Goal: Task Accomplishment & Management: Complete application form

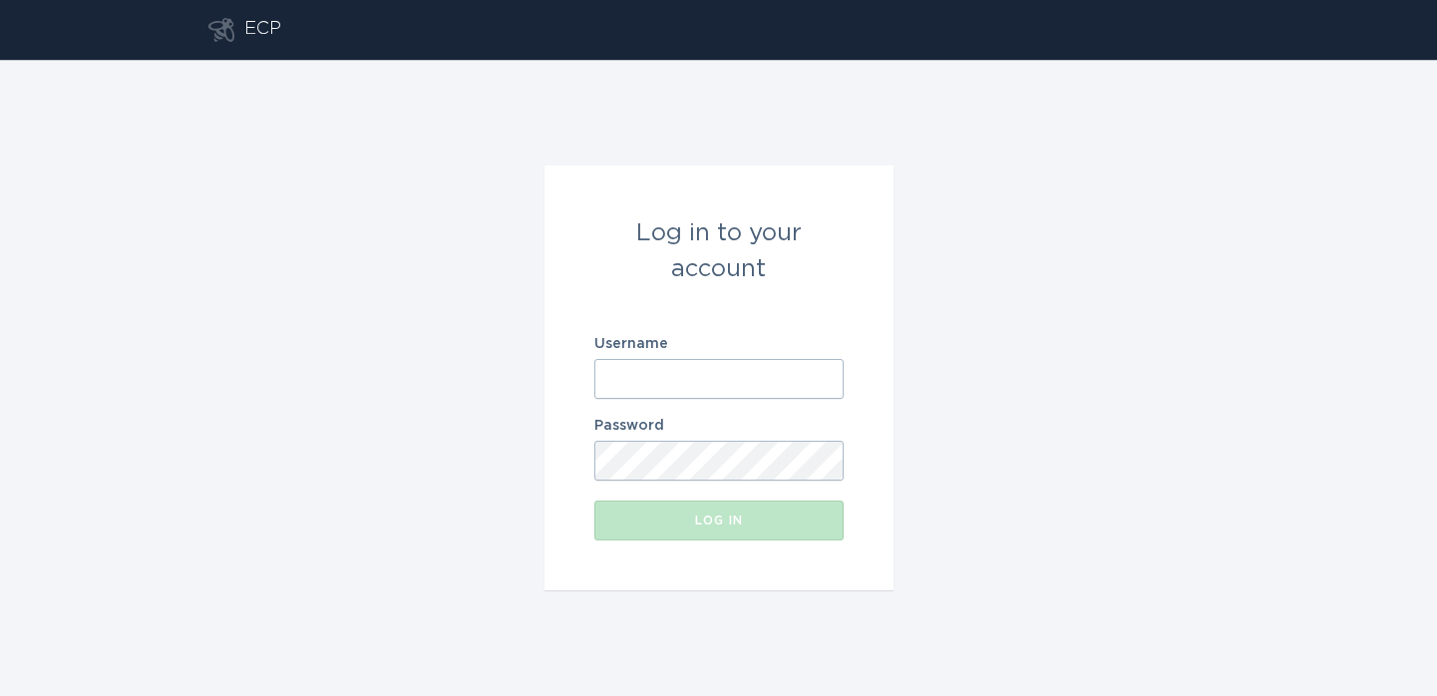
click at [756, 361] on input "Username" at bounding box center [718, 379] width 249 height 40
click at [713, 380] on input "Username" at bounding box center [718, 379] width 249 height 40
paste input "[EMAIL_ADDRESS][DOMAIN_NAME]"
type input "[EMAIL_ADDRESS][DOMAIN_NAME]"
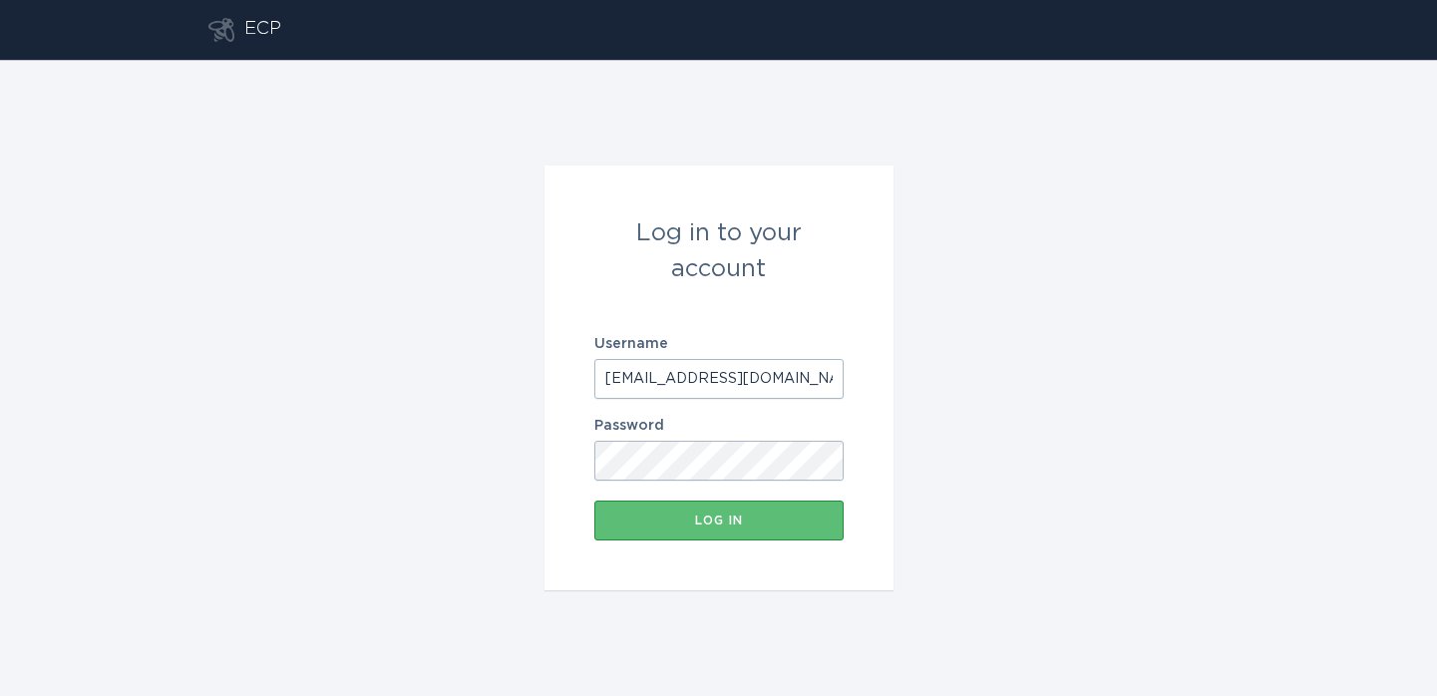
scroll to position [0, 13]
click at [594, 500] on button "Log in" at bounding box center [718, 520] width 249 height 40
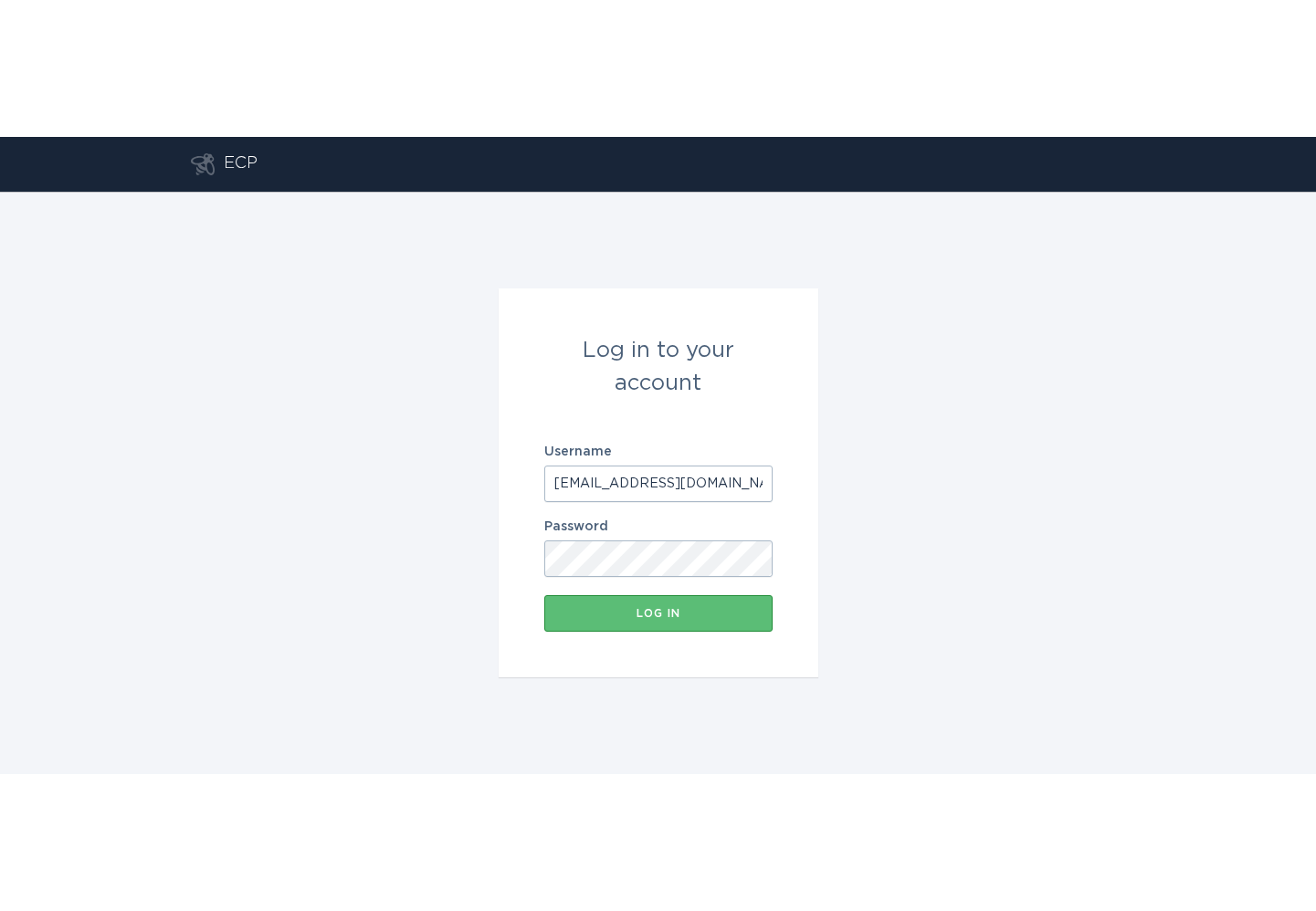
scroll to position [0, 0]
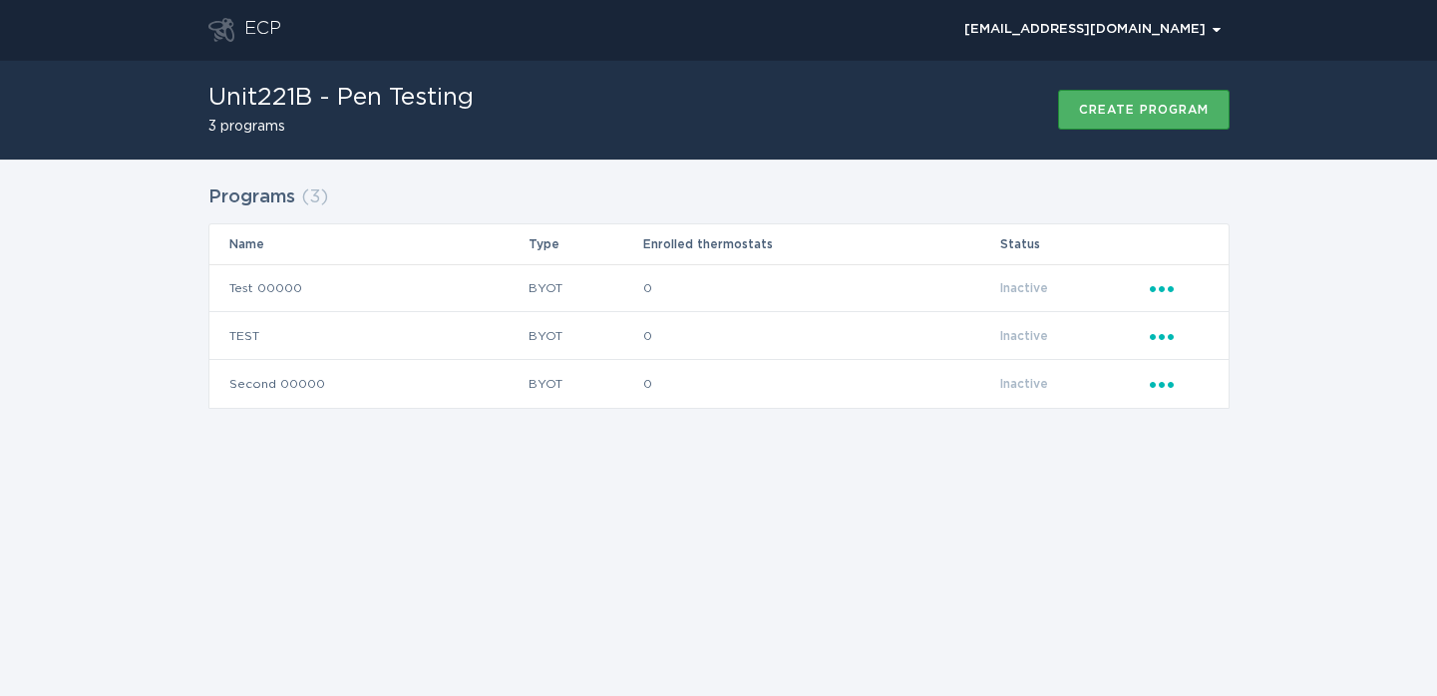
click at [1147, 109] on div "Create program" at bounding box center [1144, 110] width 130 height 12
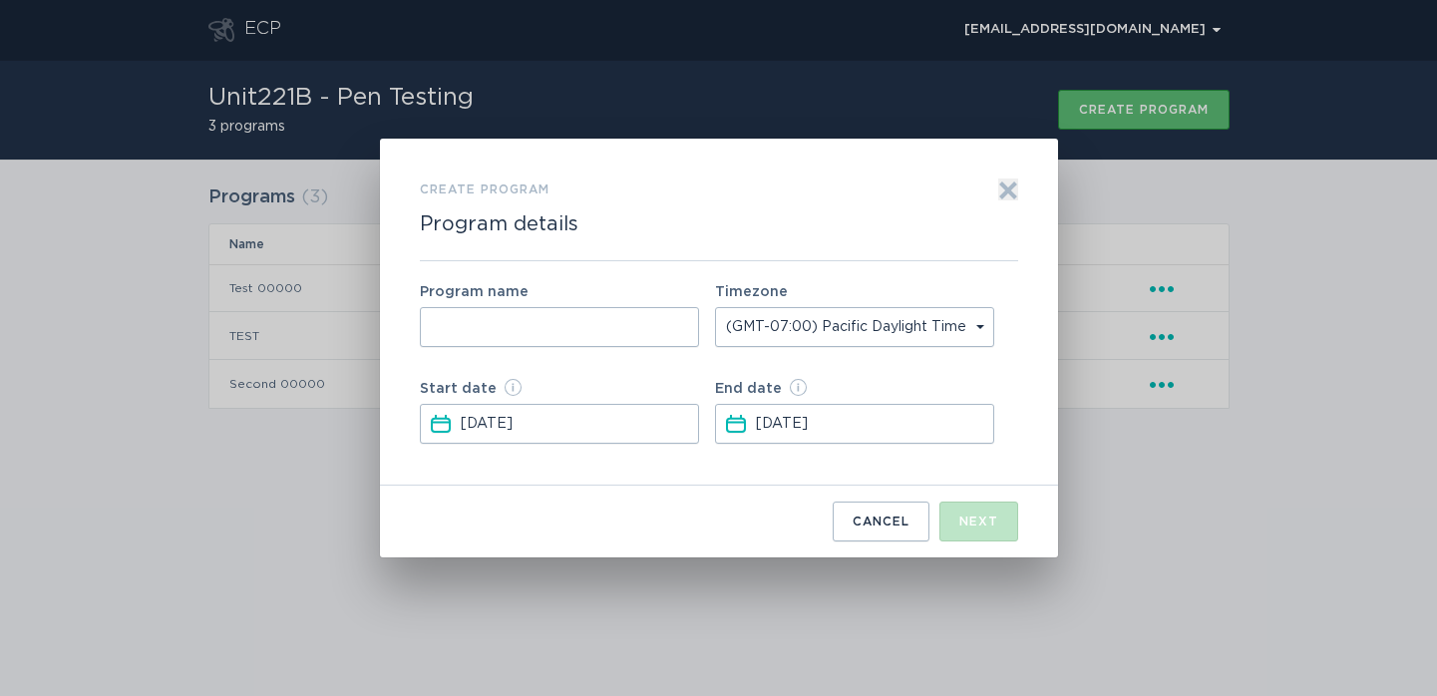
click at [582, 333] on input "Form to create a program" at bounding box center [559, 327] width 279 height 40
type input "TEST"
click at [997, 519] on div "Next" at bounding box center [978, 521] width 39 height 12
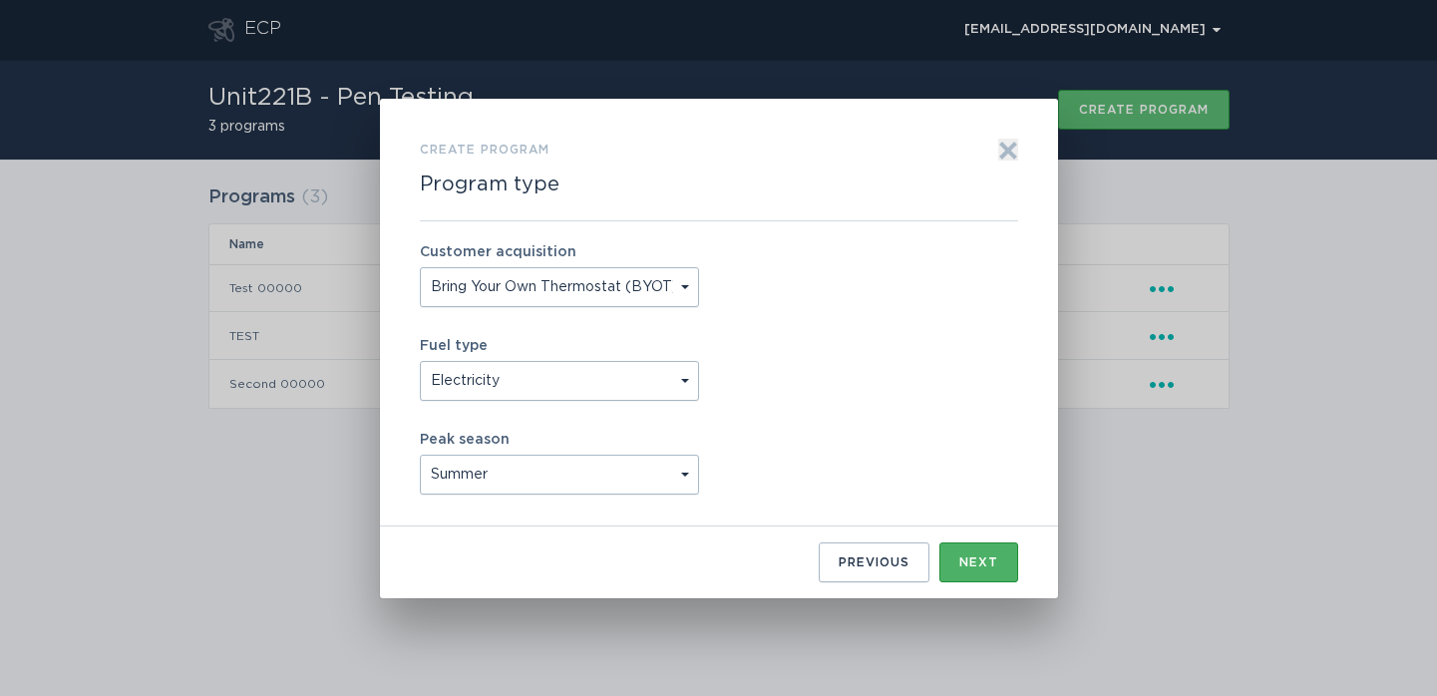
click at [985, 571] on button "Next" at bounding box center [978, 562] width 79 height 40
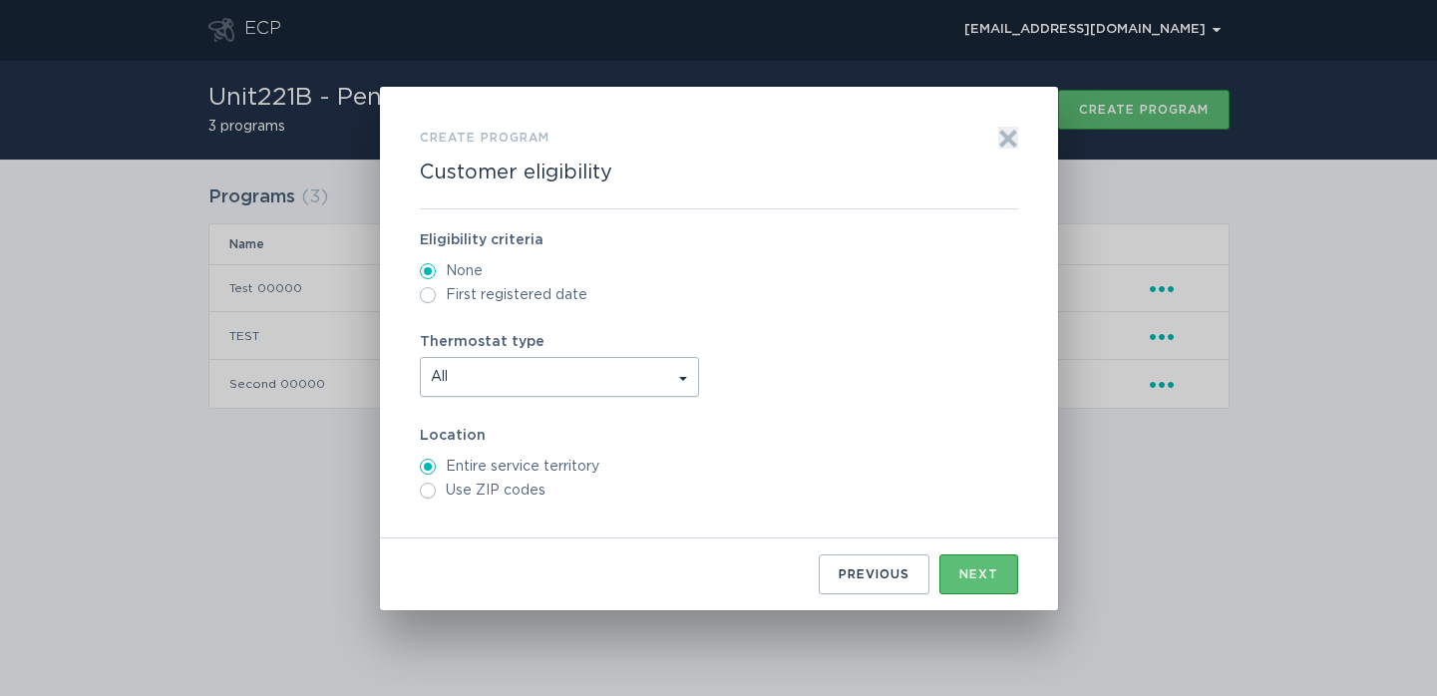
click at [521, 497] on label "Use ZIP codes" at bounding box center [719, 490] width 598 height 16
click at [436, 497] on input "Use ZIP codes" at bounding box center [428, 490] width 16 height 16
radio input "true"
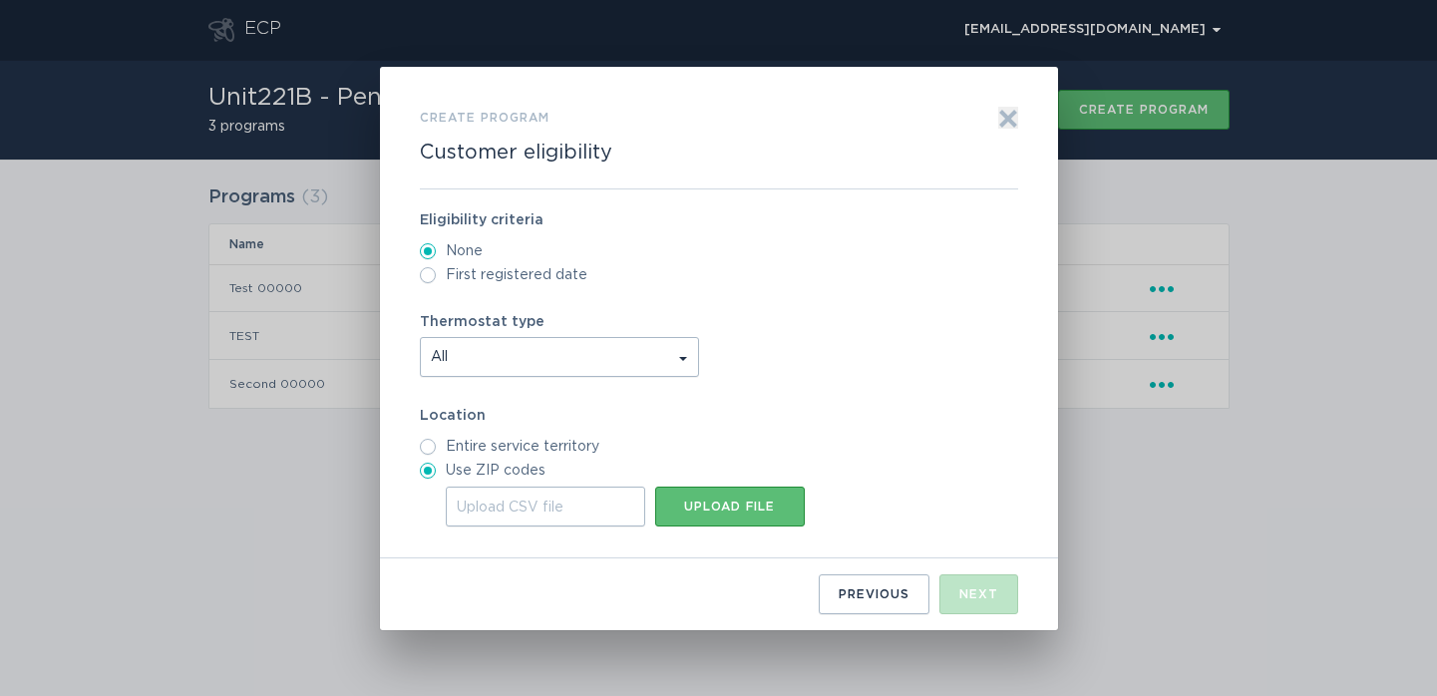
click at [523, 491] on div "Upload CSV file" at bounding box center [545, 506] width 199 height 40
click at [446, 486] on input "Upload CSV file Upload file" at bounding box center [446, 486] width 0 height 0
click at [763, 511] on div "Upload file" at bounding box center [730, 506] width 130 height 12
type input "C:\fakepath\zipcodes_malicious.csv"
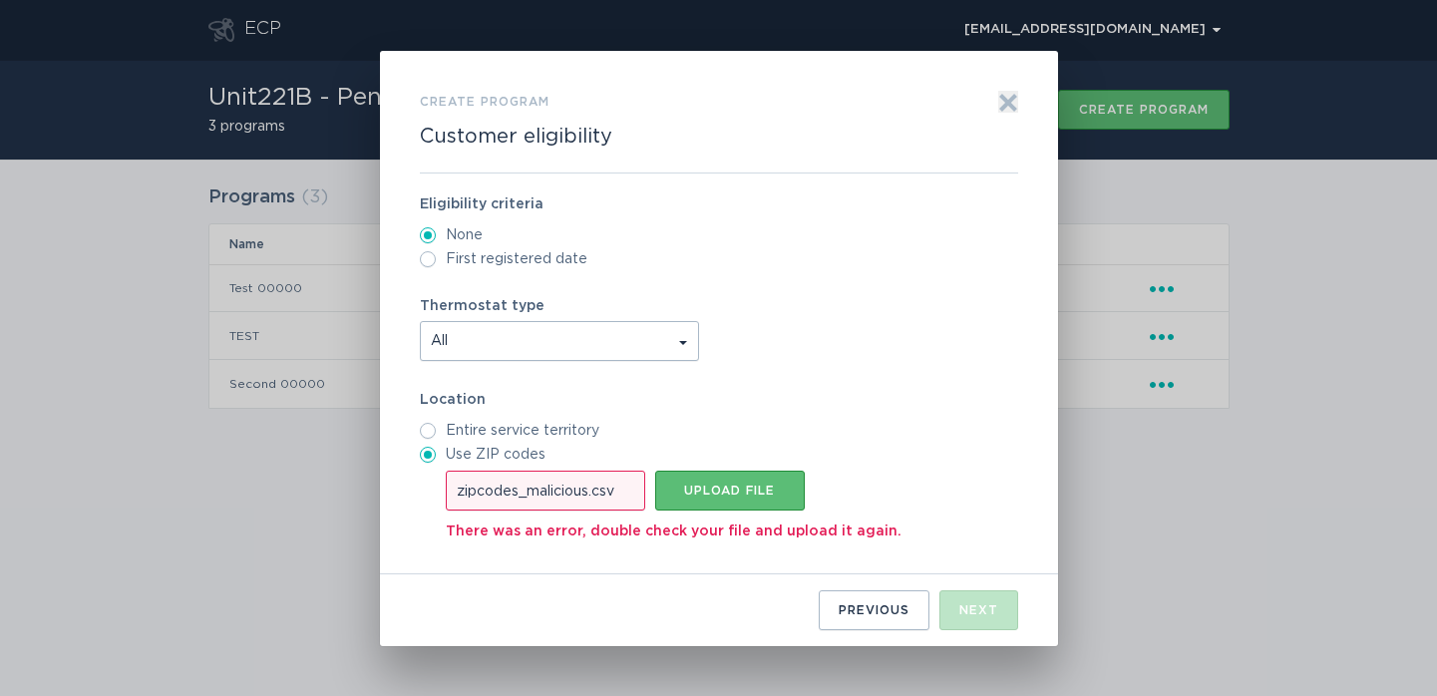
click at [579, 490] on div "zipcodes_malicious.csv" at bounding box center [545, 491] width 199 height 40
click at [446, 471] on input "zipcodes_malicious.csv Upload file" at bounding box center [446, 471] width 0 height 0
click at [758, 479] on button "Upload file" at bounding box center [730, 491] width 150 height 40
click at [749, 494] on div "Upload file" at bounding box center [730, 490] width 130 height 12
click at [757, 269] on div "Eligibility criteria None First registered date Thermostat type All Location En…" at bounding box center [719, 373] width 598 height 401
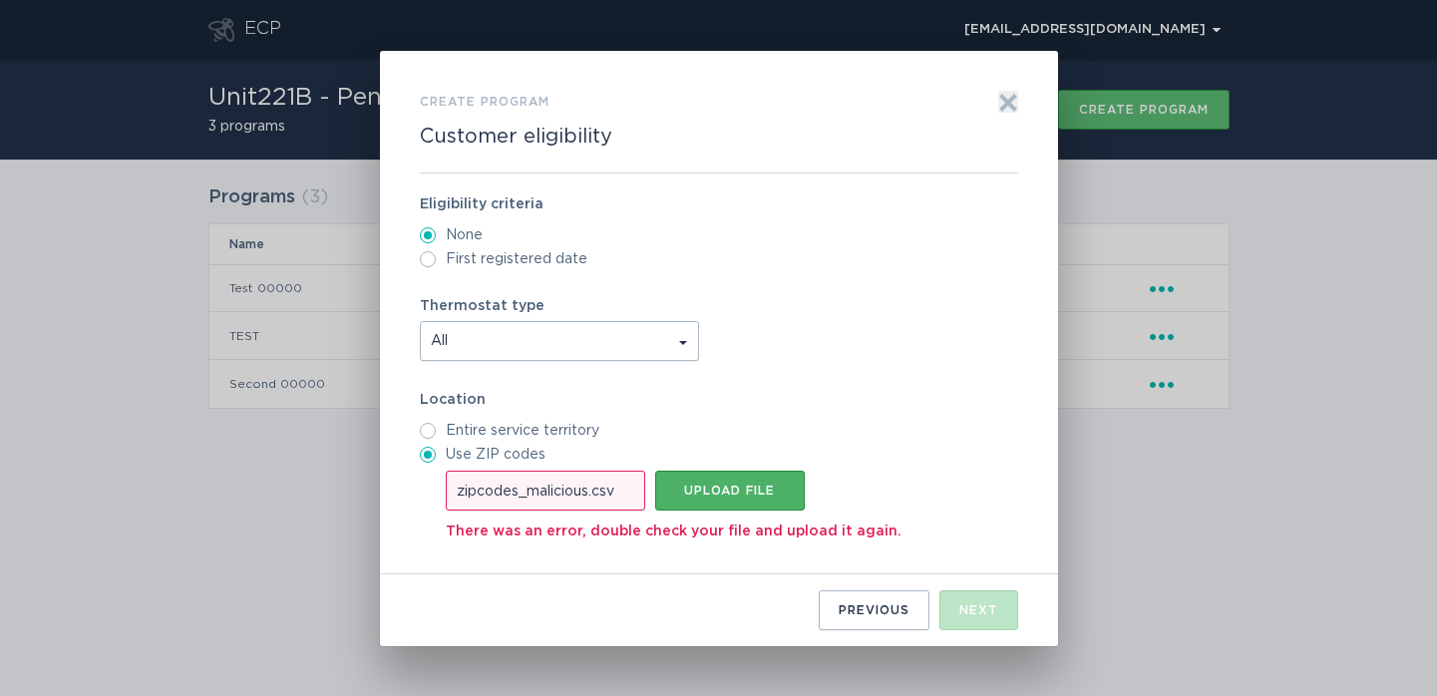
click at [709, 501] on button "Upload file" at bounding box center [730, 491] width 150 height 40
type input "C:\fakepath\regular.csv"
click at [939, 476] on label "regular.csv Upload file" at bounding box center [732, 491] width 572 height 40
click at [446, 471] on input "regular.csv Upload file" at bounding box center [446, 471] width 0 height 0
click at [717, 477] on button "Upload file" at bounding box center [730, 491] width 150 height 40
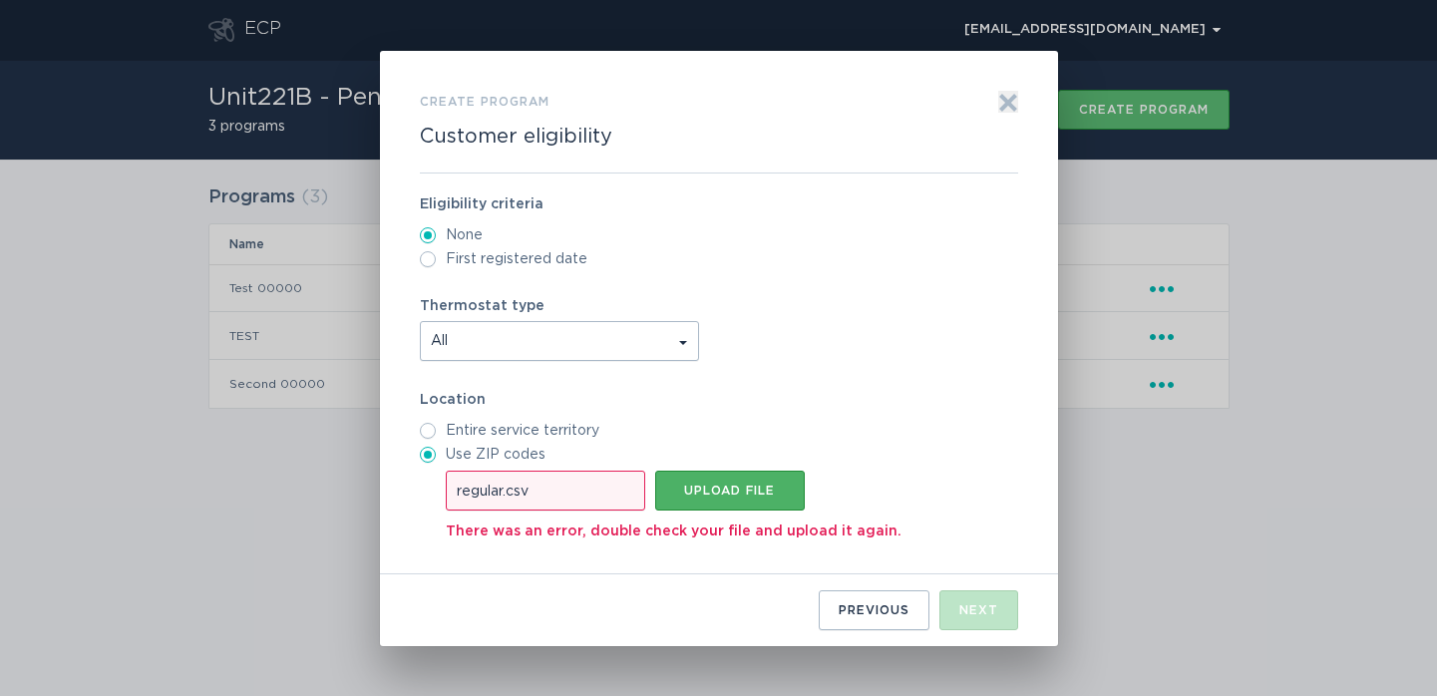
type input "C:\fakepath\regular.csv"
click at [1003, 395] on label "Location" at bounding box center [719, 400] width 598 height 14
click at [529, 497] on div "regular.csv" at bounding box center [545, 491] width 199 height 40
click at [446, 471] on input "regular.csv Upload file" at bounding box center [446, 471] width 0 height 0
click at [424, 246] on div "None First registered date" at bounding box center [719, 247] width 598 height 40
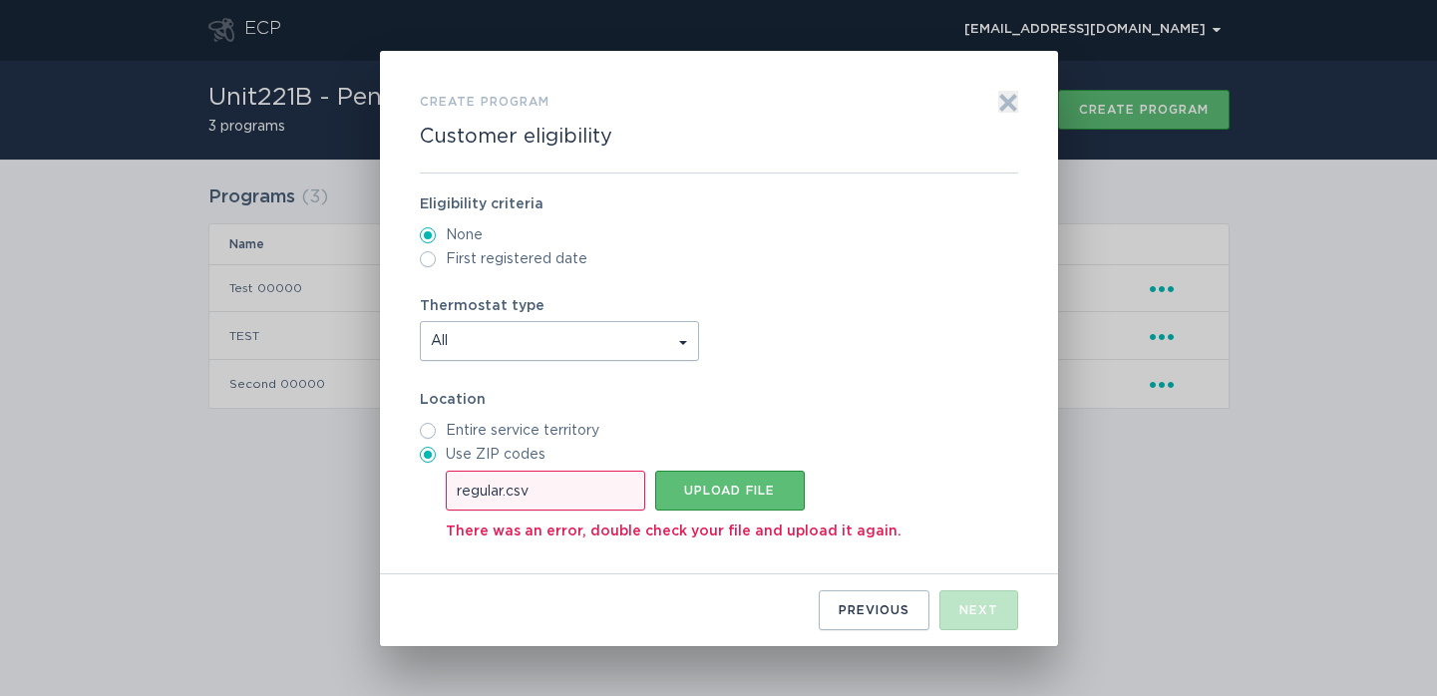
click at [428, 254] on input "First registered date" at bounding box center [428, 259] width 16 height 16
radio input "true"
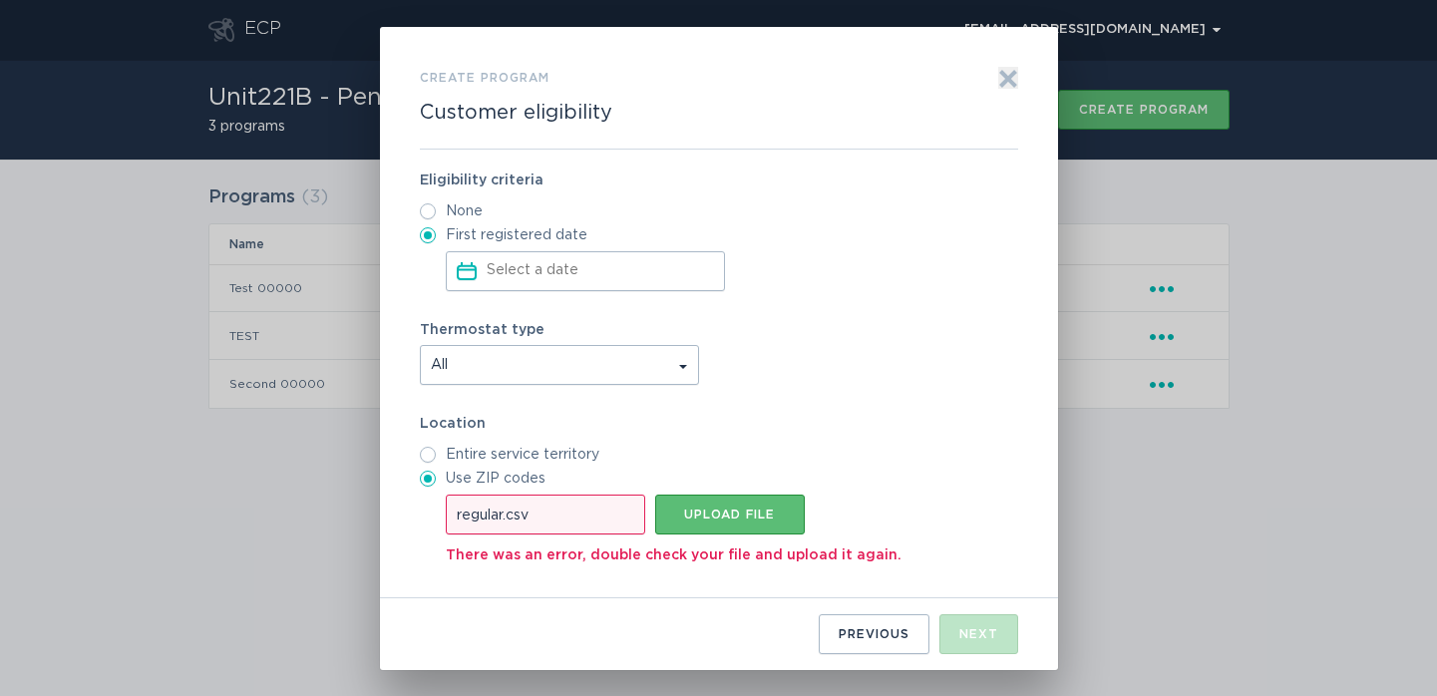
click at [443, 455] on label "Entire service territory" at bounding box center [719, 455] width 598 height 16
click at [436, 455] on input "Entire service territory" at bounding box center [428, 455] width 16 height 16
radio input "true"
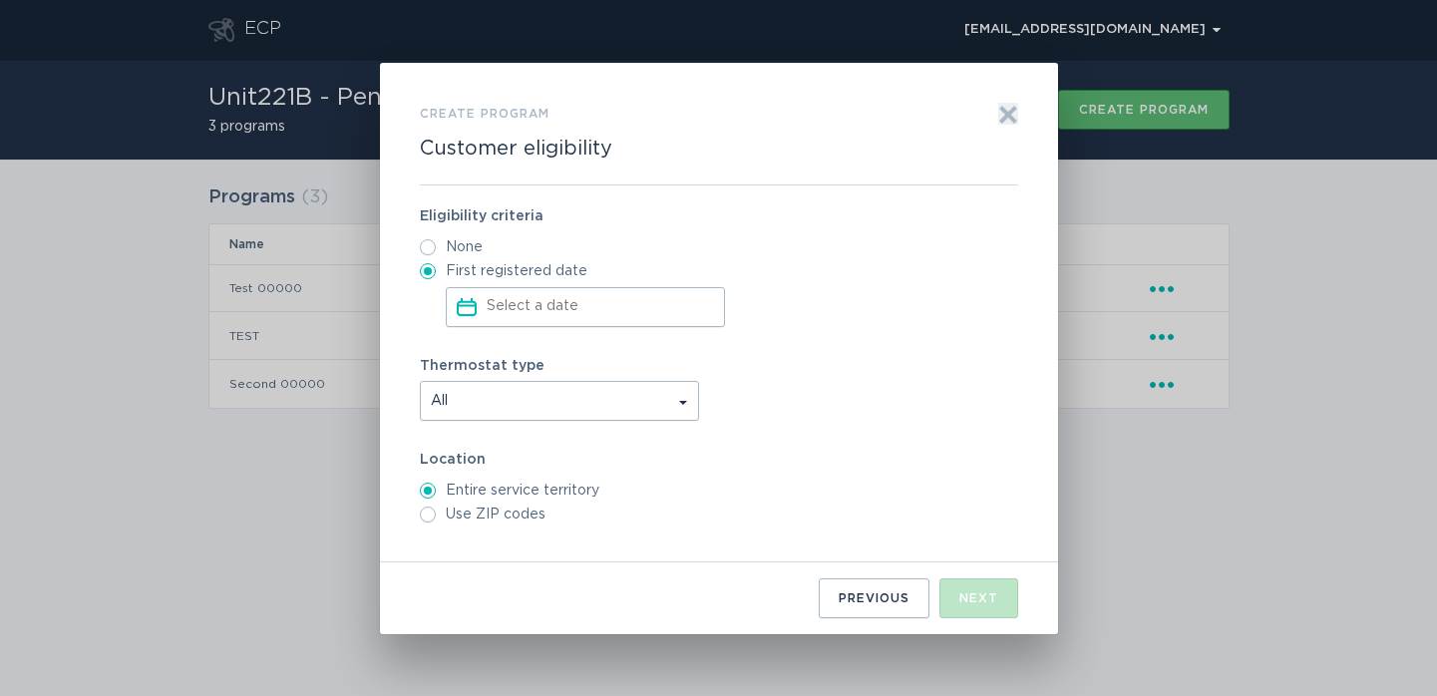
click at [431, 526] on div "Eligibility criteria None First registered date Press the down arrow key to int…" at bounding box center [719, 373] width 598 height 377
click at [435, 515] on input "Use ZIP codes" at bounding box center [428, 514] width 16 height 16
radio input "true"
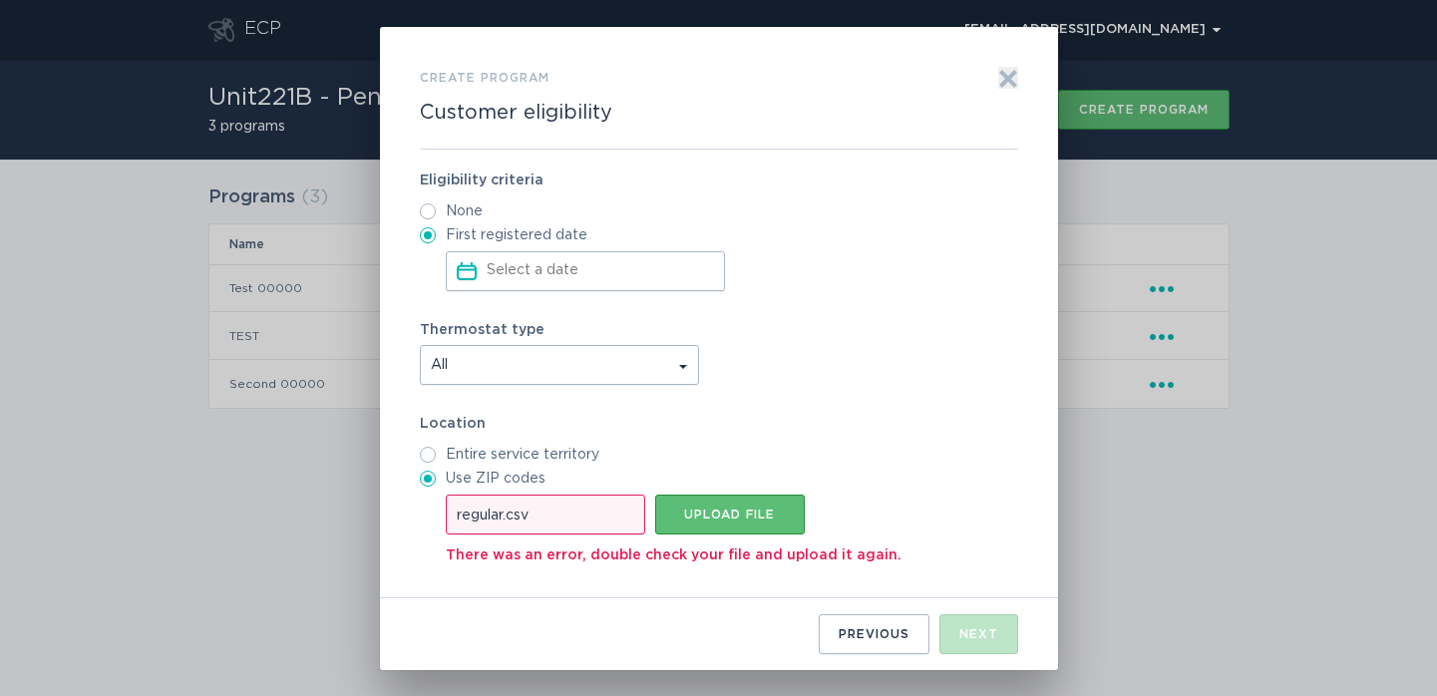
click at [553, 520] on div "regular.csv" at bounding box center [545, 514] width 199 height 40
click at [446, 494] on input "regular.csv Upload file" at bounding box center [446, 494] width 0 height 0
click at [731, 508] on div "Upload file" at bounding box center [730, 514] width 130 height 12
type input "C:\fakepath\CSVTEST.csv"
click at [878, 422] on label "Location" at bounding box center [719, 424] width 598 height 14
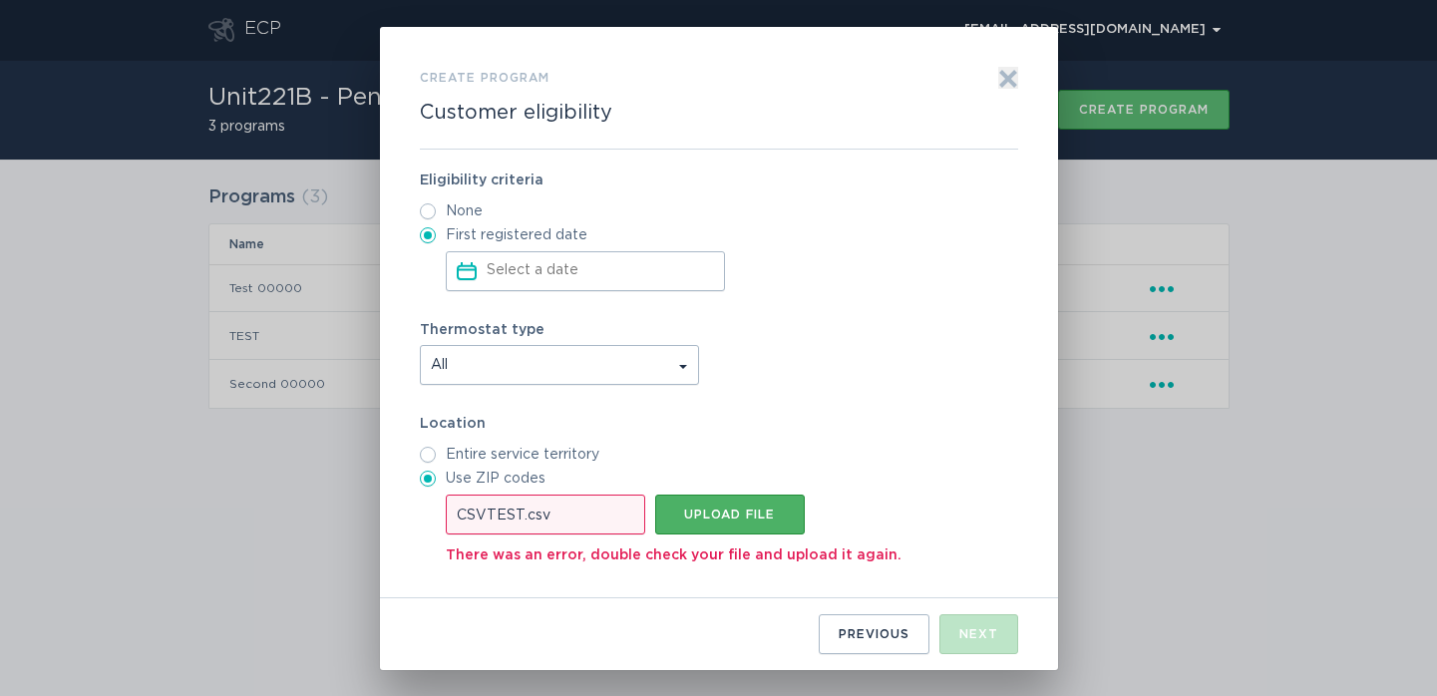
click at [760, 511] on div "Upload file" at bounding box center [730, 514] width 130 height 12
click at [718, 515] on div "Upload file" at bounding box center [730, 514] width 130 height 12
type input "C:\fakepath\CSV.csv"
click at [784, 512] on div "Upload file" at bounding box center [730, 514] width 130 height 12
click at [903, 636] on div "Previous" at bounding box center [873, 634] width 71 height 12
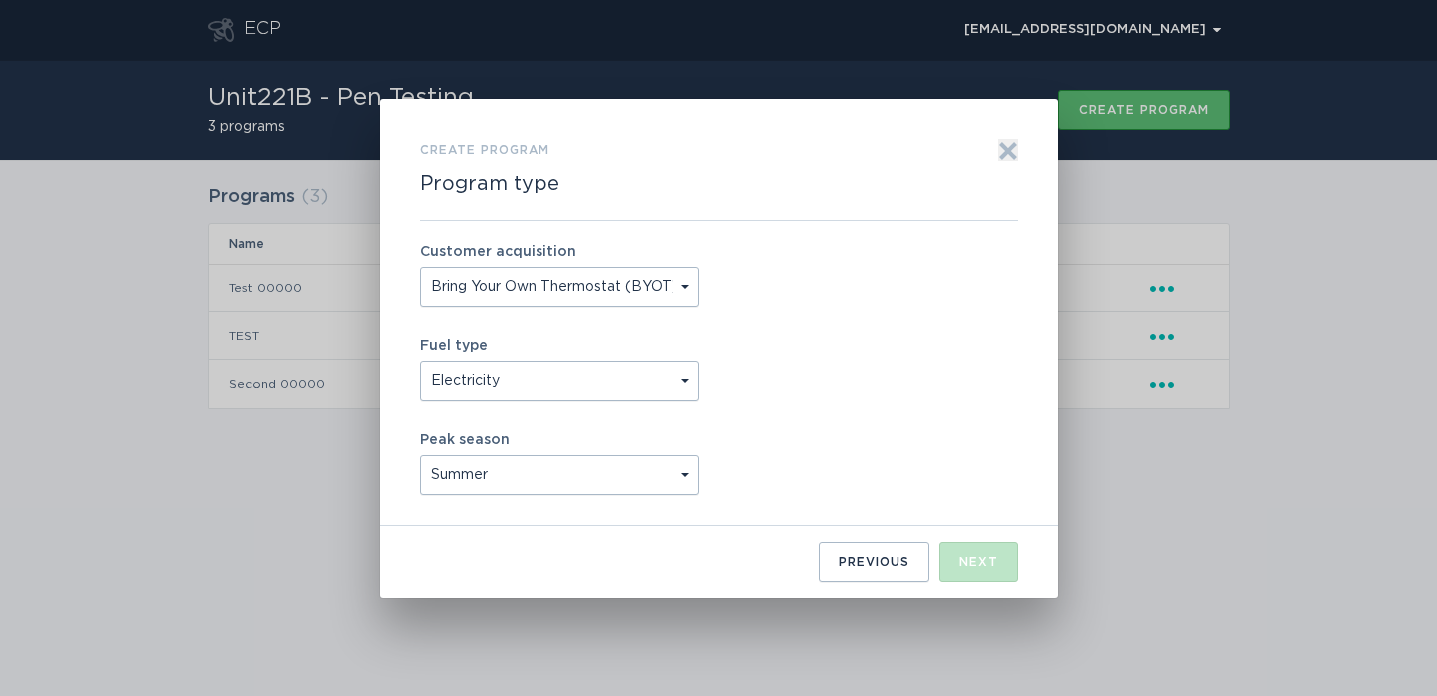
click at [763, 349] on div "Fuel type Electricity Natural Gas" at bounding box center [719, 370] width 598 height 62
click at [638, 294] on select "Bring Your Own Thermostat (BYOT) Buy and [PERSON_NAME] (B&D)" at bounding box center [559, 287] width 279 height 40
click at [627, 376] on select "Electricity Natural Gas" at bounding box center [559, 381] width 279 height 40
drag, startPoint x: 1029, startPoint y: 290, endPoint x: 1025, endPoint y: 246, distance: 44.0
click at [1029, 289] on div "Create program Program type Exit Customer acquisition Bring Your Own Thermostat…" at bounding box center [719, 348] width 678 height 499
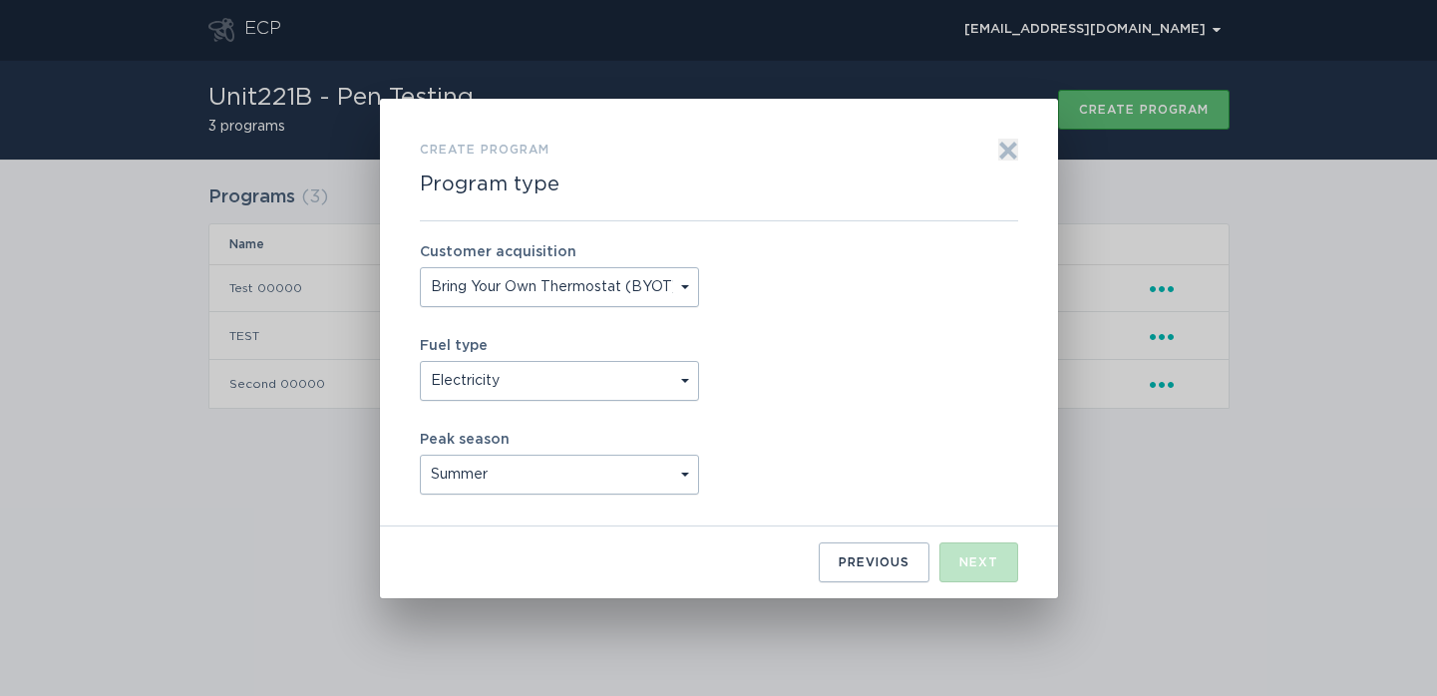
click at [1014, 162] on div "Exit" at bounding box center [1008, 180] width 20 height 82
click at [1011, 145] on icon "Exit" at bounding box center [1007, 150] width 15 height 15
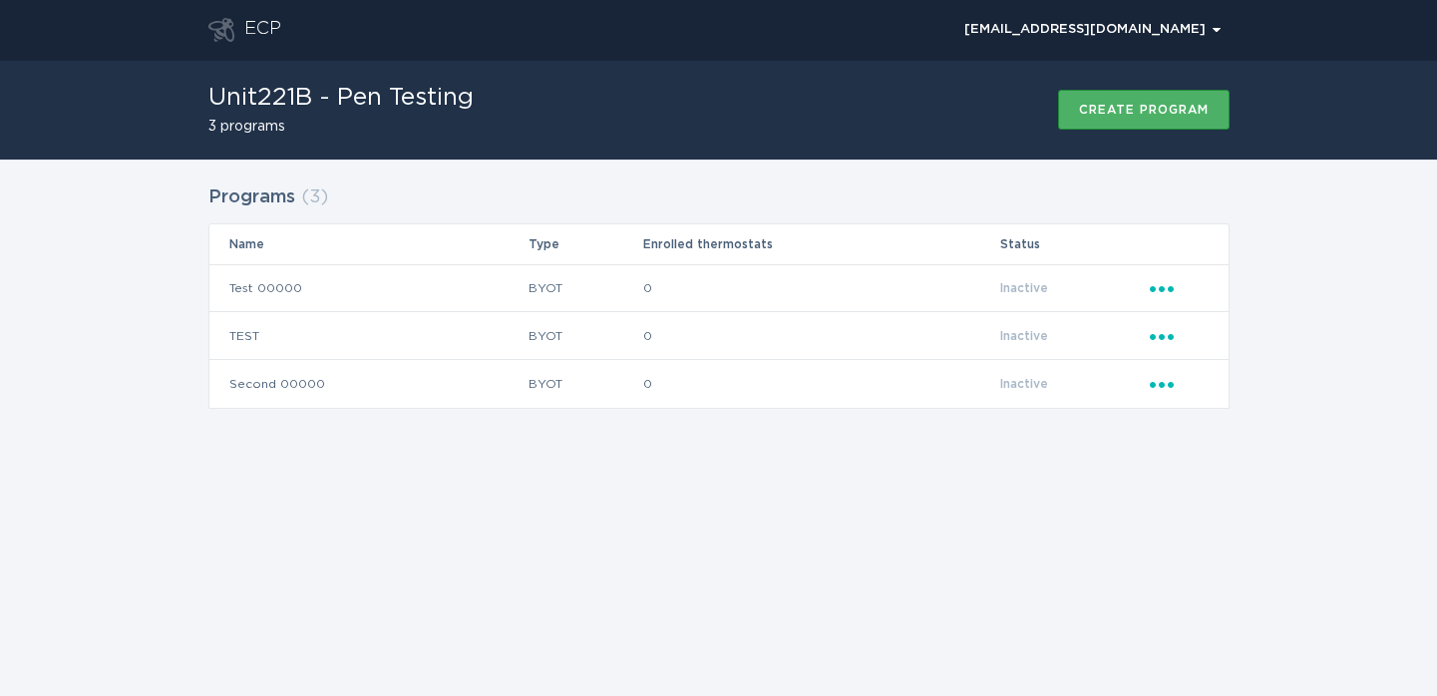
click at [1130, 104] on div "Create program" at bounding box center [1144, 110] width 130 height 12
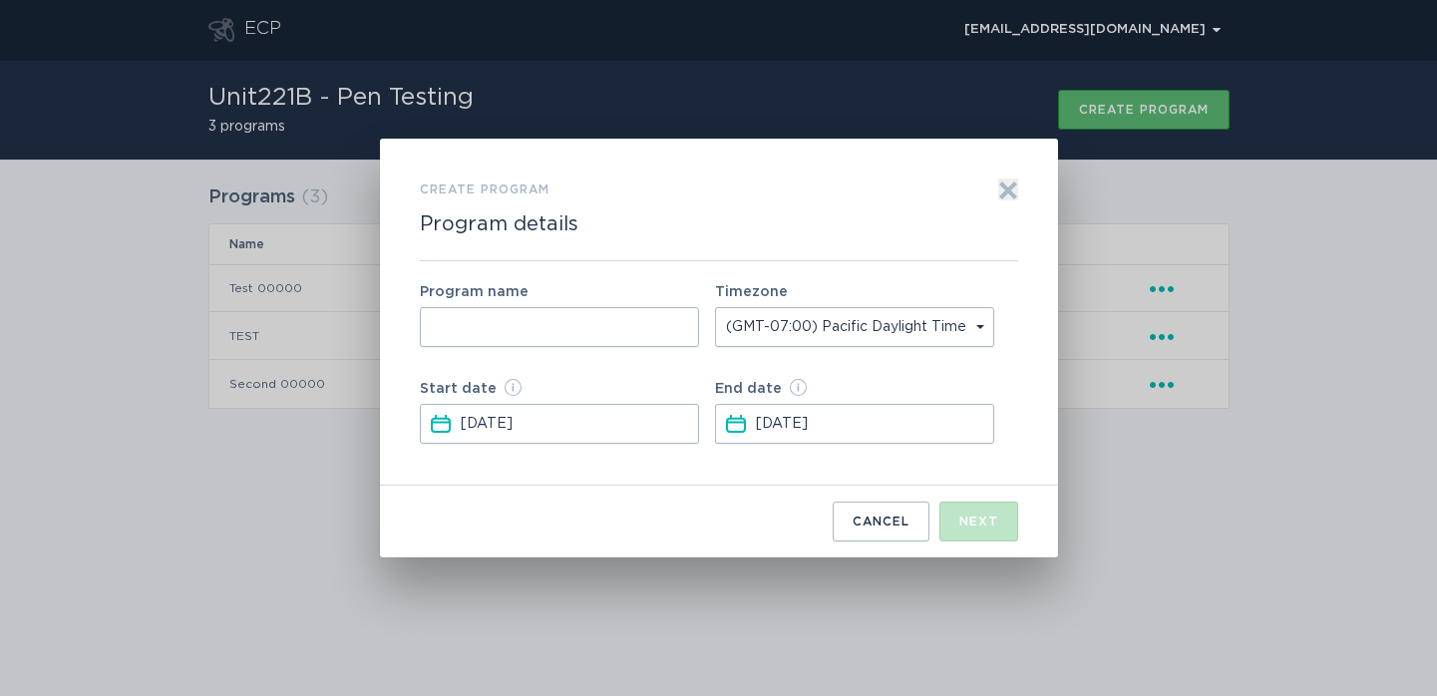
click at [625, 336] on input "Form to create a program" at bounding box center [559, 327] width 279 height 40
click at [483, 324] on input "TESTTHIS" at bounding box center [559, 327] width 279 height 40
type input "TEST1"
click at [810, 195] on div "Create program Program details Exit" at bounding box center [719, 219] width 598 height 82
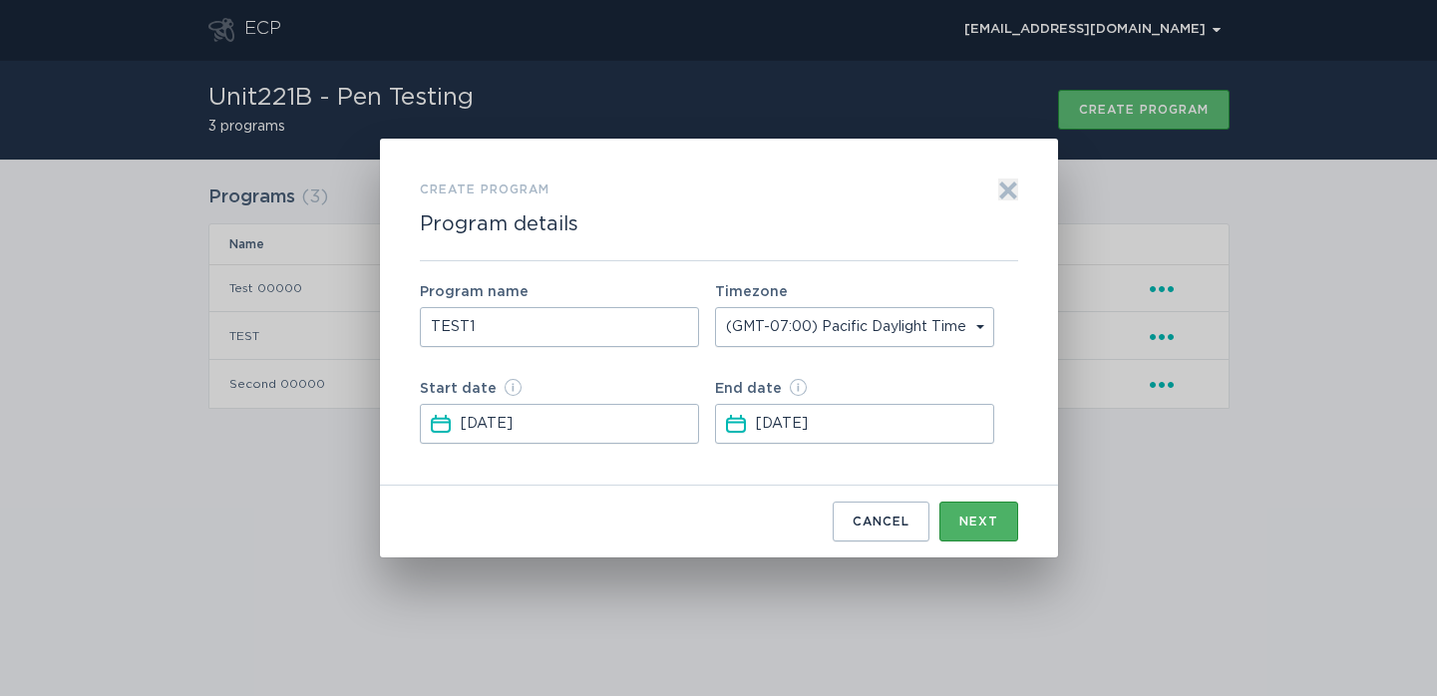
click at [950, 518] on button "Next" at bounding box center [978, 521] width 79 height 40
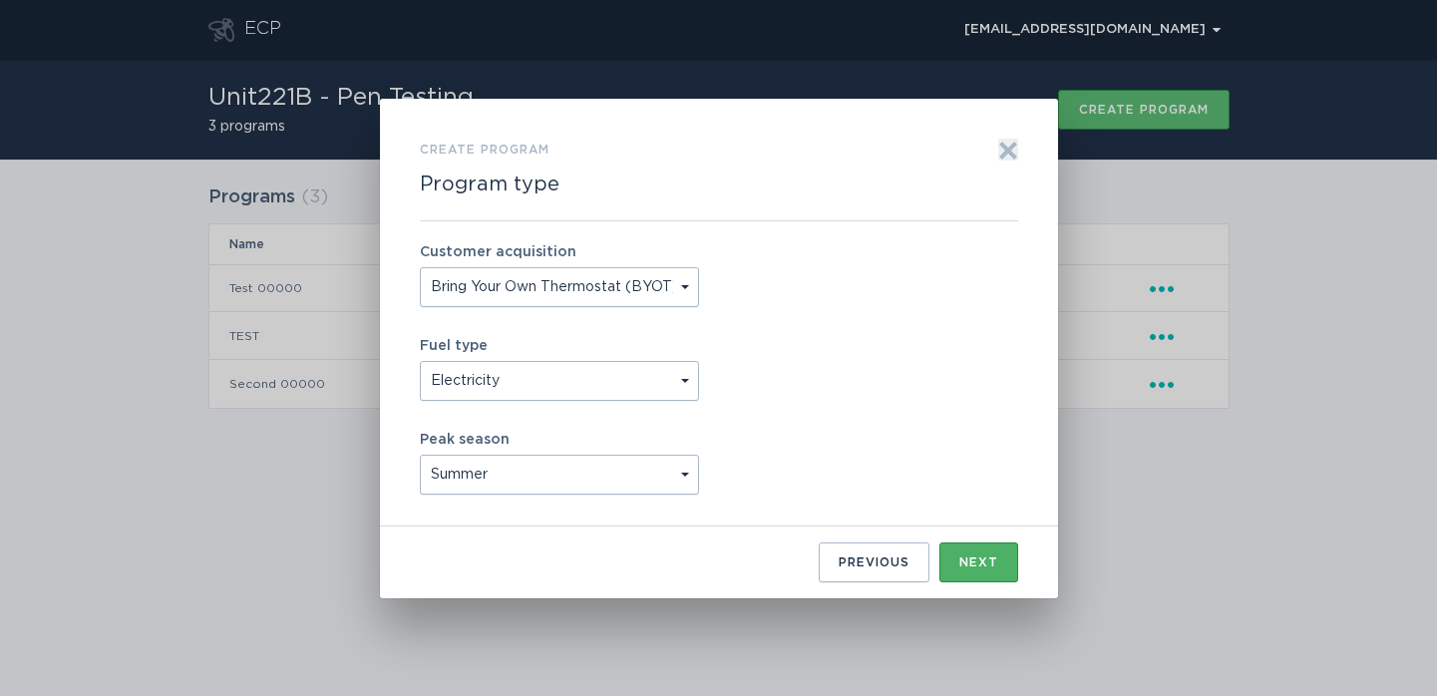
click at [979, 567] on div "Next" at bounding box center [978, 562] width 39 height 12
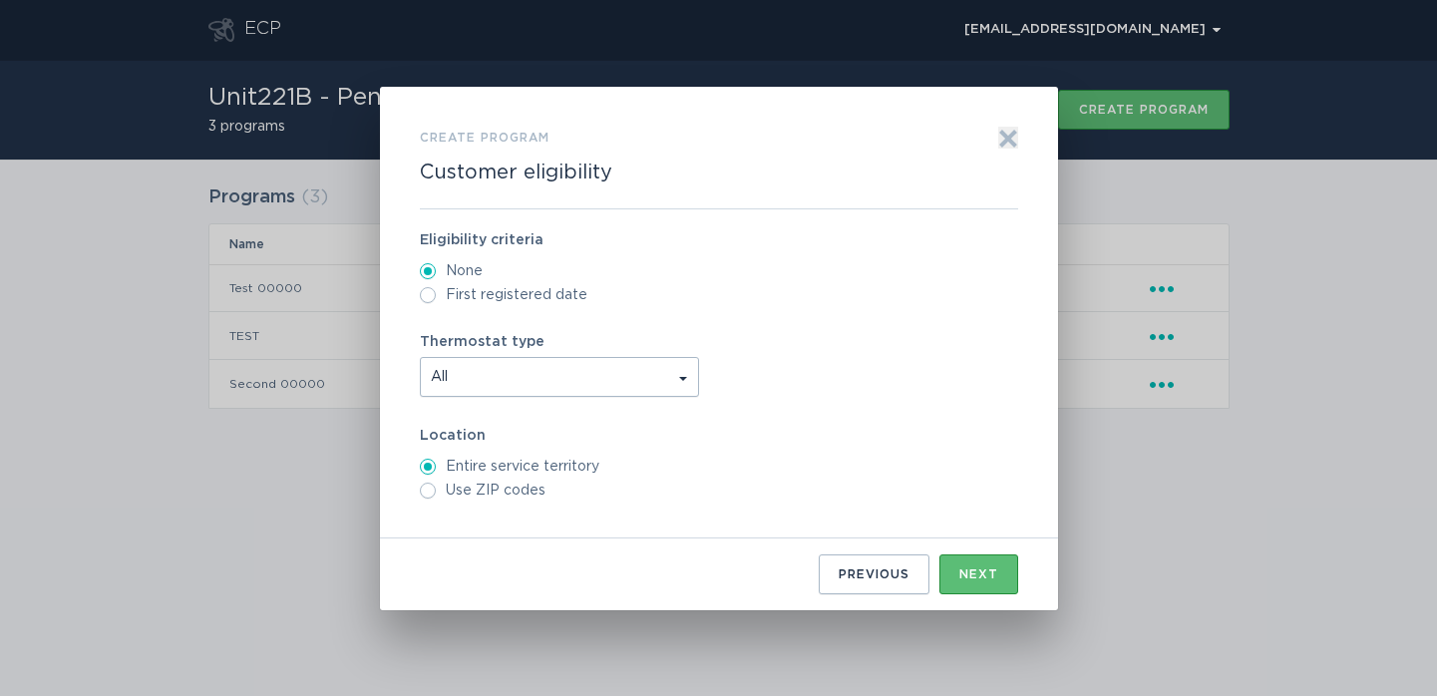
click at [532, 483] on label "Use ZIP codes" at bounding box center [719, 490] width 598 height 16
click at [436, 483] on input "Use ZIP codes" at bounding box center [428, 490] width 16 height 16
radio input "true"
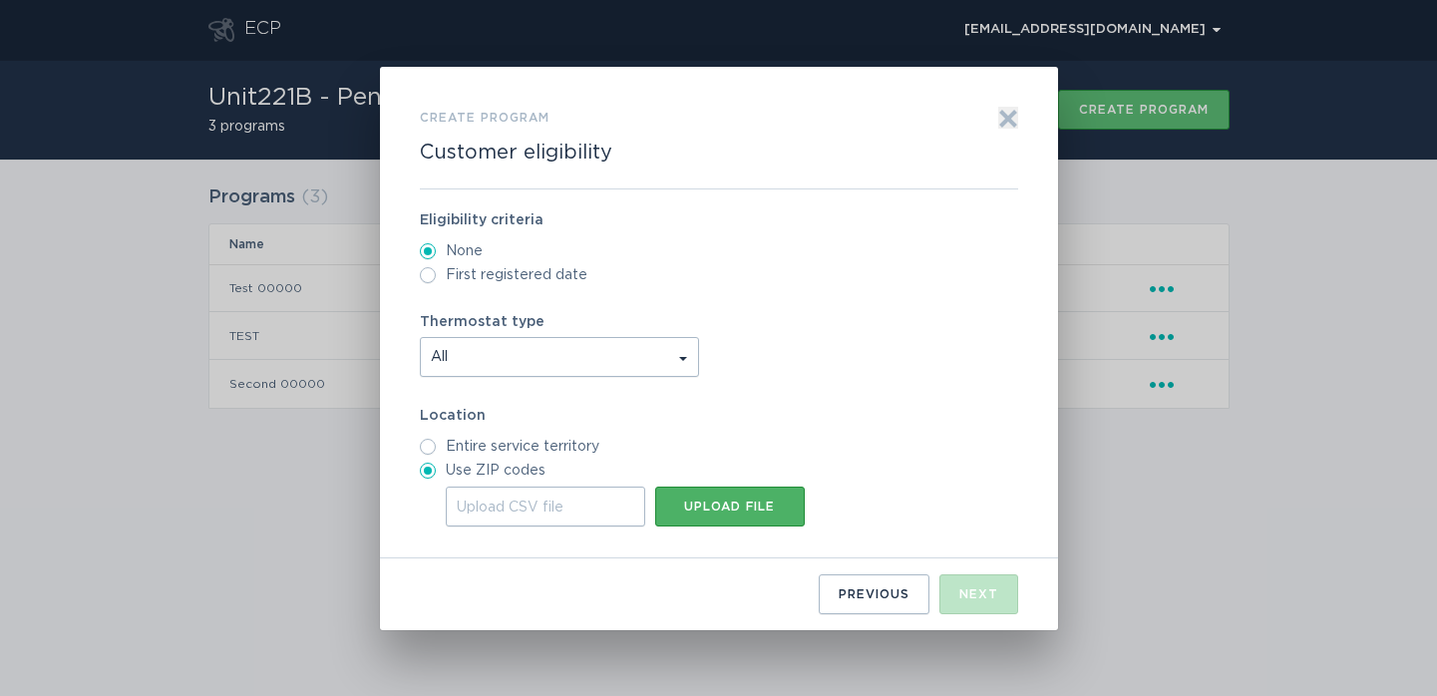
click at [679, 503] on div "Upload file" at bounding box center [730, 506] width 130 height 12
type input "C:\fakepath\CSV.csv"
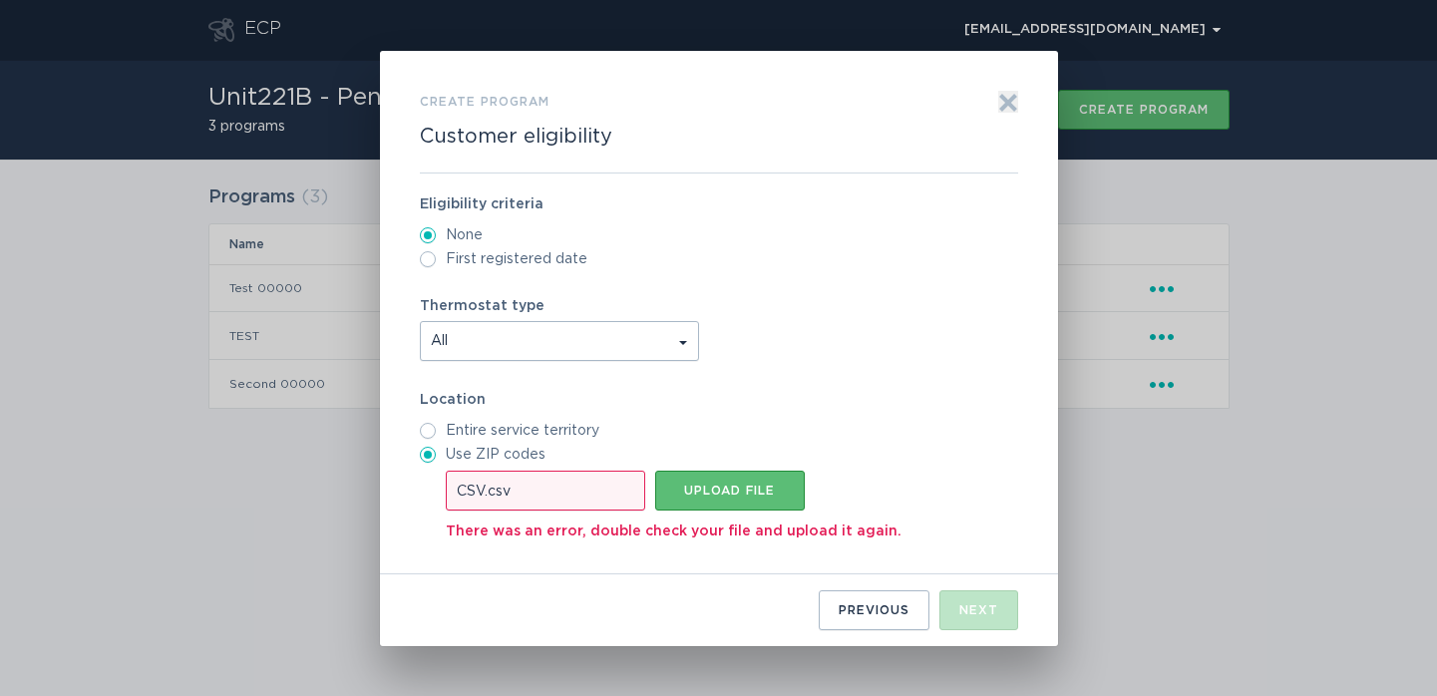
click at [897, 434] on label "Entire service territory" at bounding box center [719, 431] width 598 height 16
click at [436, 434] on input "Entire service territory" at bounding box center [428, 431] width 16 height 16
radio input "true"
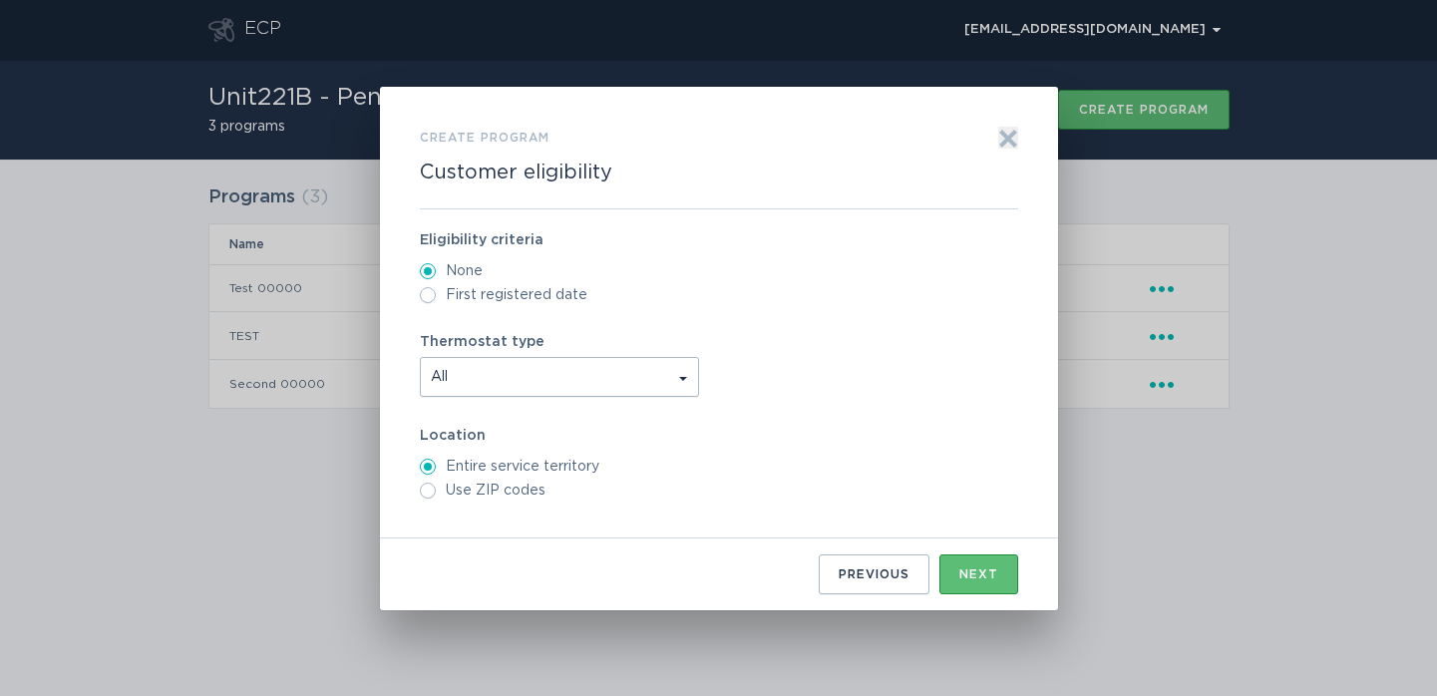
click at [800, 500] on div "Eligibility criteria None First registered date Thermostat type All Location En…" at bounding box center [719, 373] width 598 height 329
click at [460, 489] on label "Use ZIP codes" at bounding box center [719, 490] width 598 height 16
click at [436, 489] on input "Use ZIP codes" at bounding box center [428, 490] width 16 height 16
radio input "true"
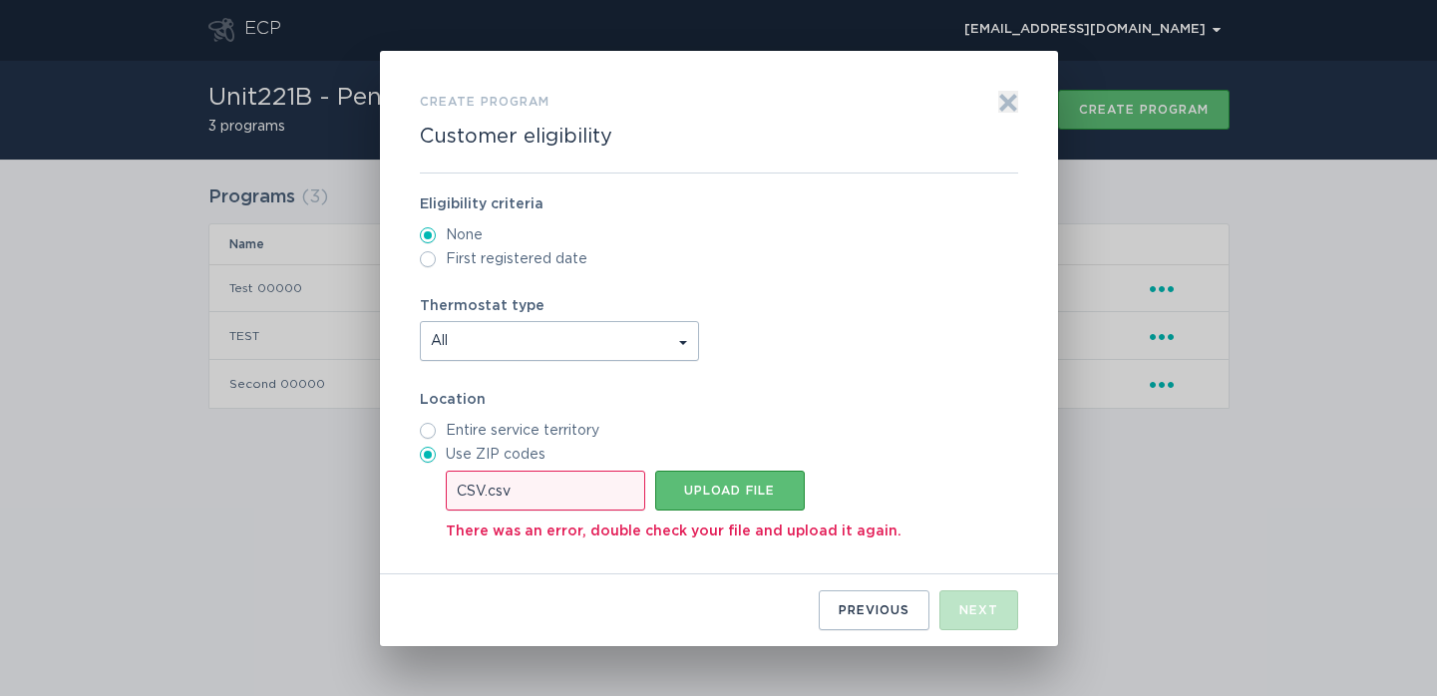
click at [571, 498] on div "CSV.csv" at bounding box center [545, 491] width 199 height 40
click at [446, 471] on input "CSV.csv Upload file" at bounding box center [446, 471] width 0 height 0
click at [502, 448] on label "Use ZIP codes" at bounding box center [719, 455] width 598 height 16
click at [436, 448] on input "Use ZIP codes" at bounding box center [428, 455] width 16 height 16
click at [507, 431] on label "Entire service territory" at bounding box center [719, 431] width 598 height 16
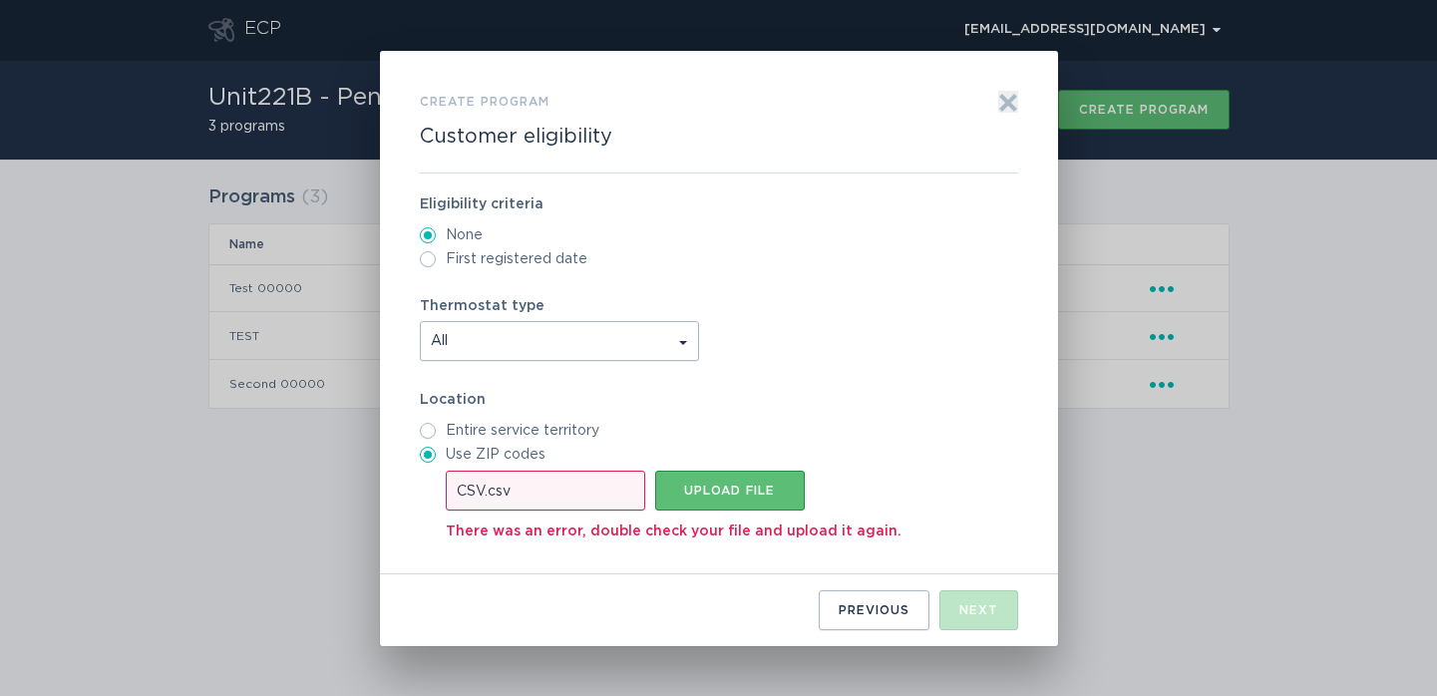
click at [436, 431] on input "Entire service territory" at bounding box center [428, 431] width 16 height 16
radio input "true"
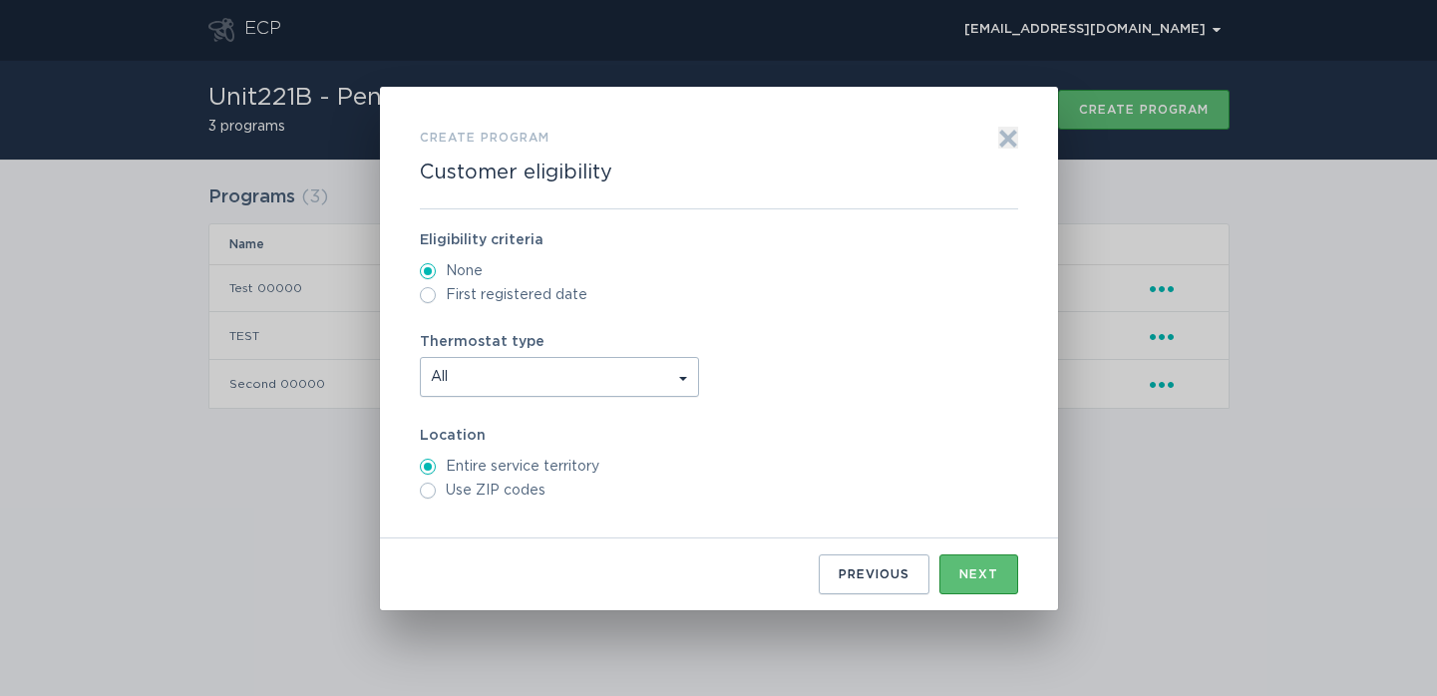
click at [488, 483] on label "Use ZIP codes" at bounding box center [719, 490] width 598 height 16
click at [436, 483] on input "Use ZIP codes" at bounding box center [428, 490] width 16 height 16
radio input "true"
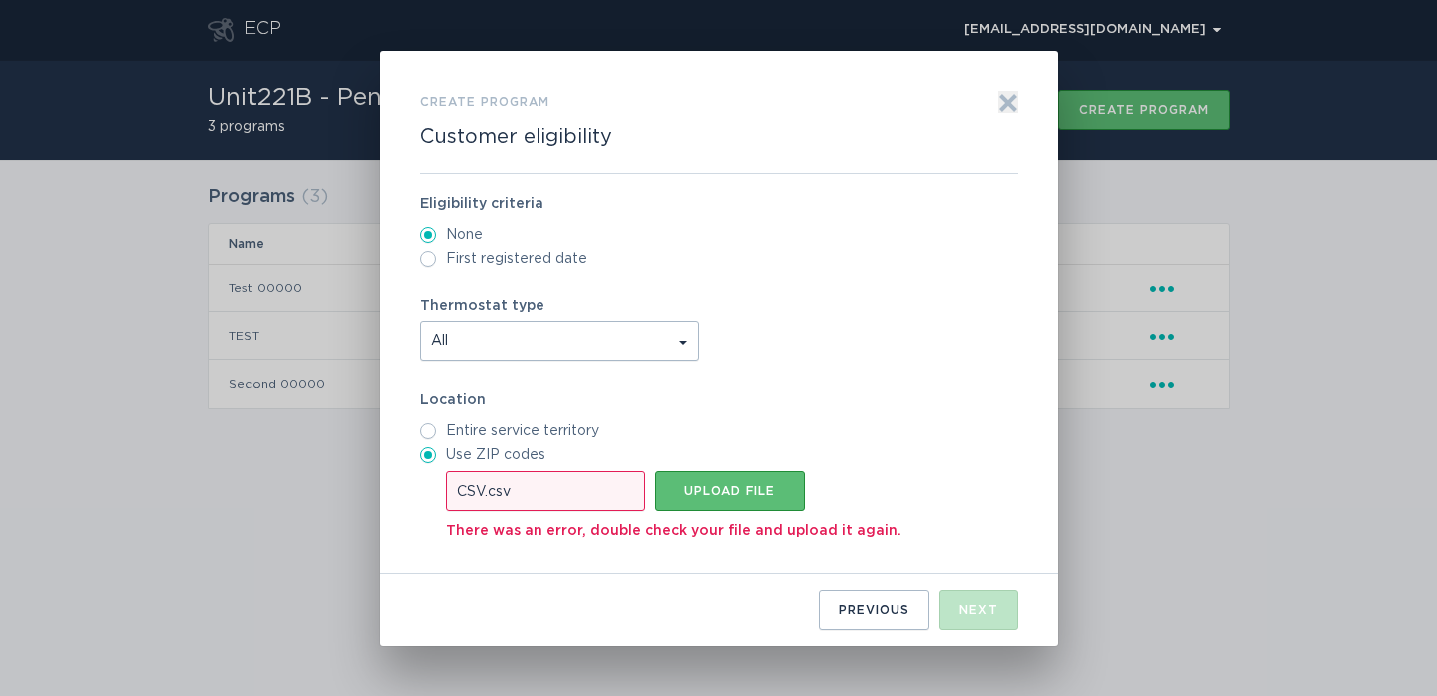
click at [462, 256] on label "First registered date" at bounding box center [719, 259] width 598 height 16
click at [436, 256] on input "First registered date" at bounding box center [428, 259] width 16 height 16
radio input "true"
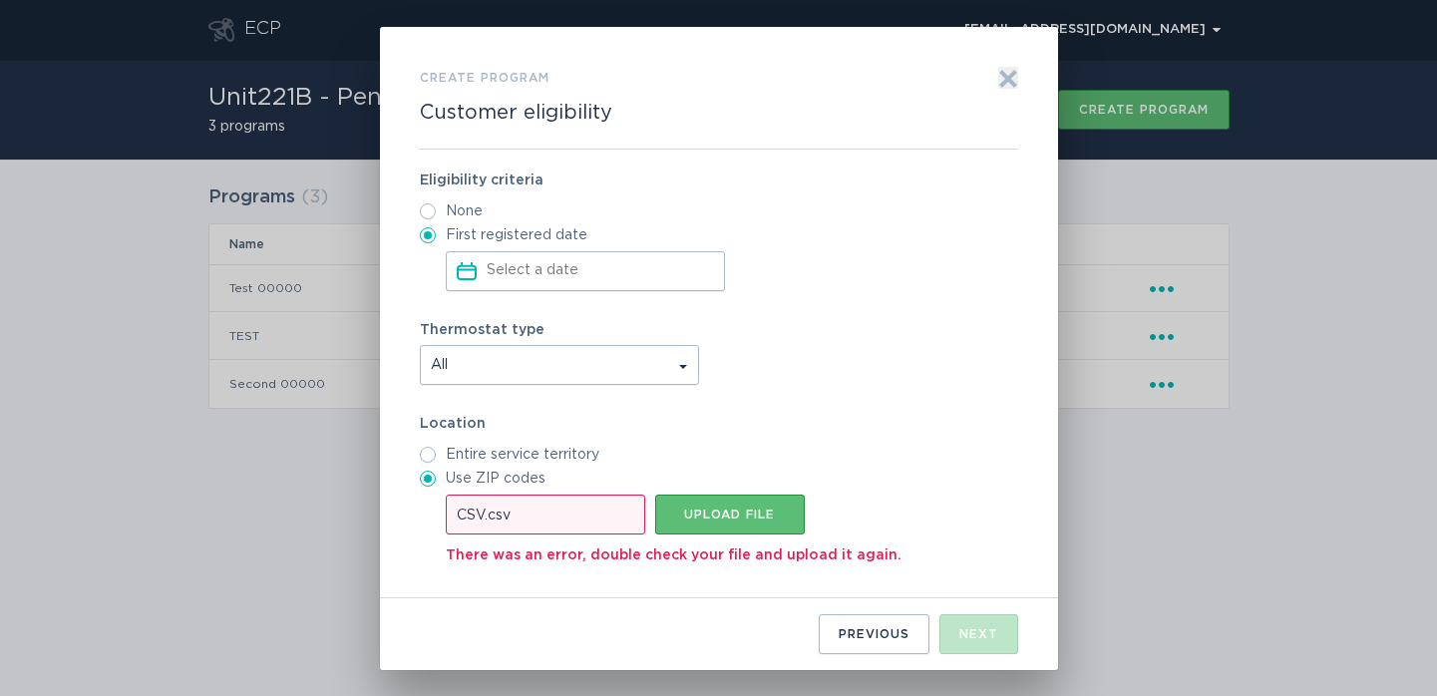
click at [516, 282] on input "Select a date" at bounding box center [603, 271] width 235 height 38
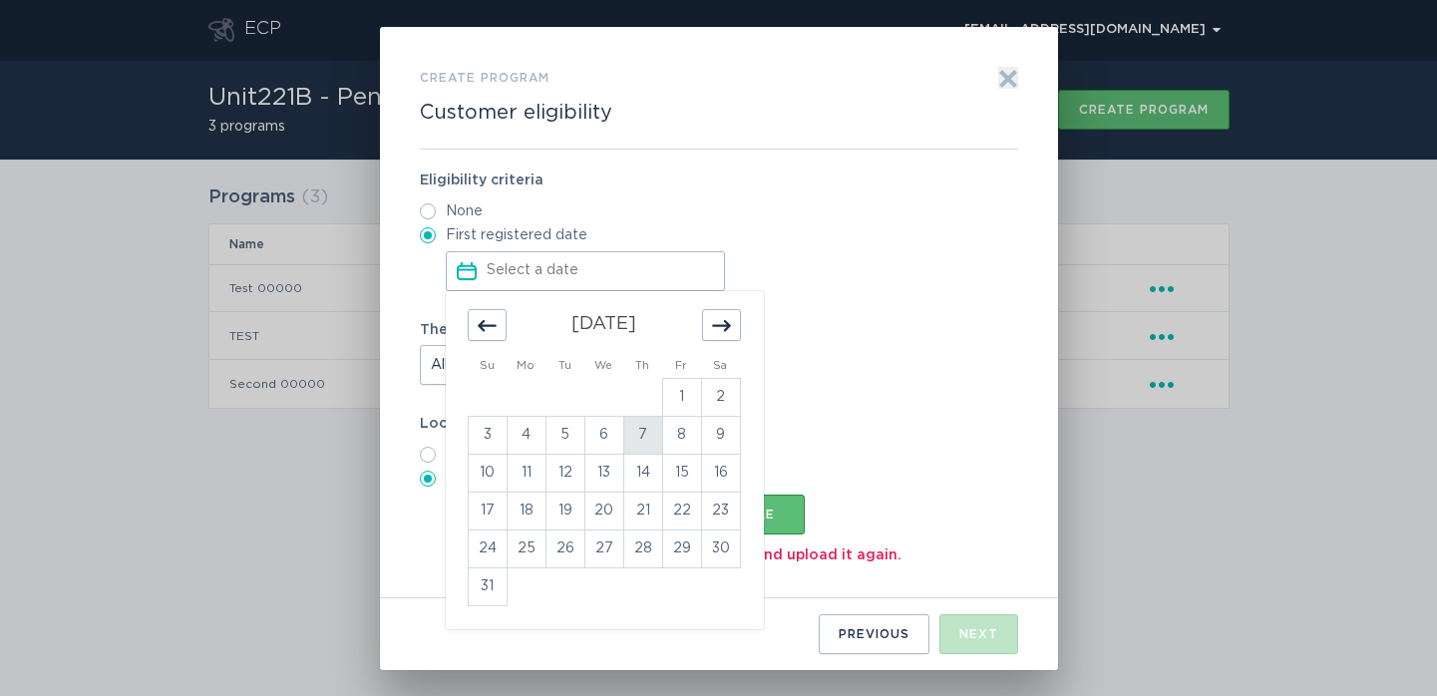
click at [631, 447] on td "7" at bounding box center [642, 435] width 39 height 38
type input "[DATE]"
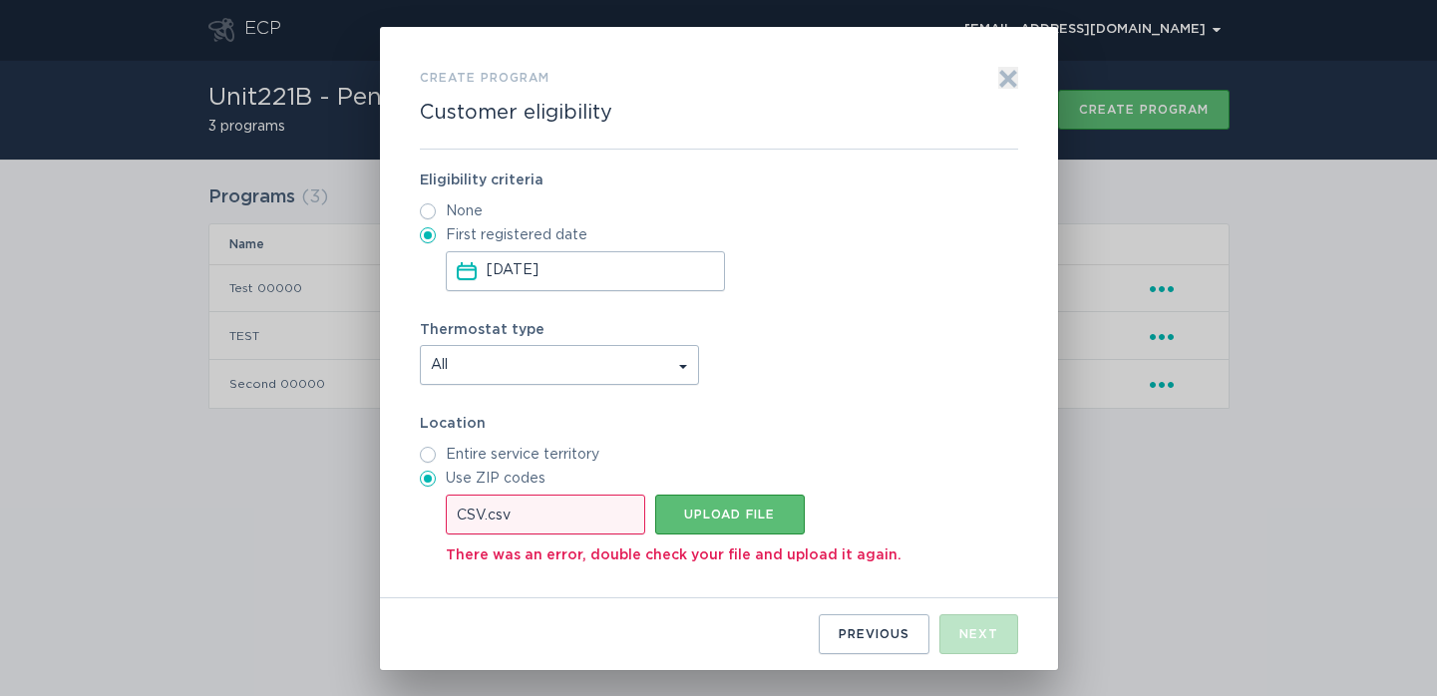
click at [954, 439] on div "Location Entire service territory Use ZIP codes" at bounding box center [719, 452] width 598 height 70
click at [863, 611] on div "Previous Next" at bounding box center [719, 626] width 598 height 56
click at [1012, 78] on icon "Exit" at bounding box center [1008, 79] width 20 height 20
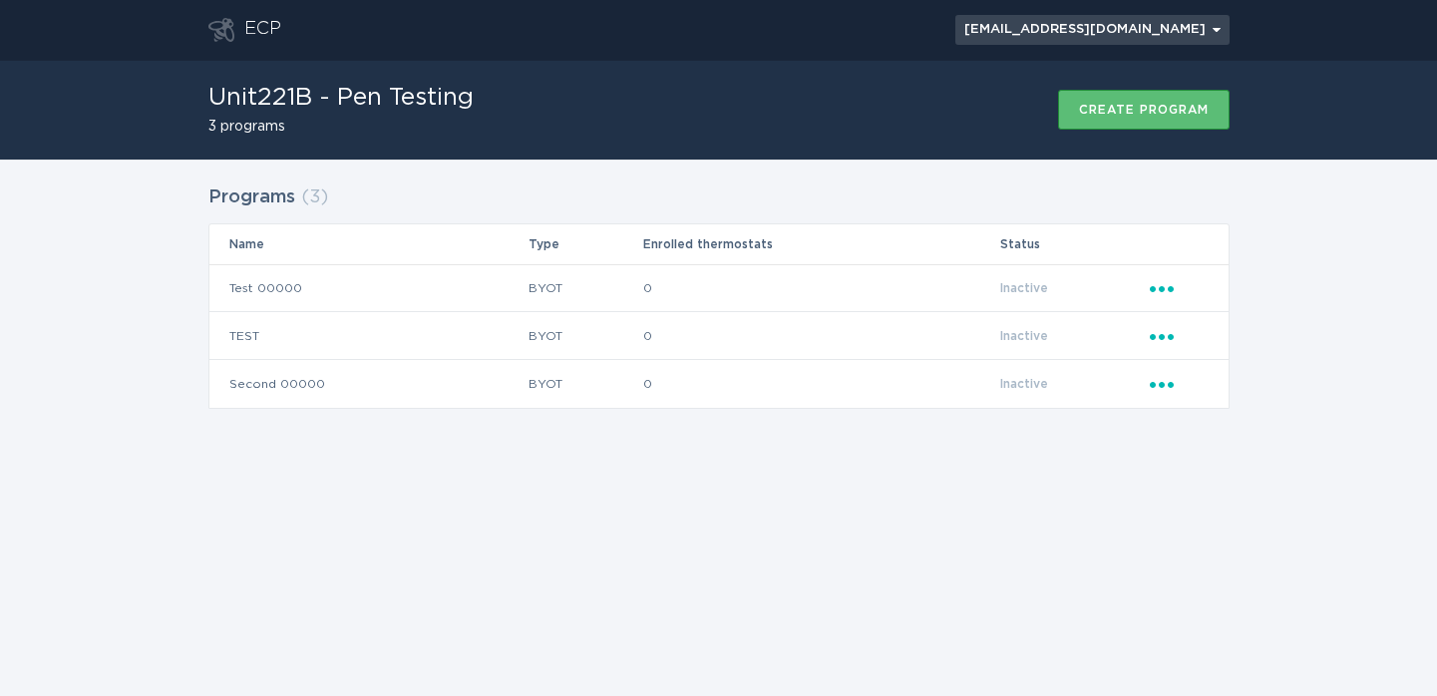
click at [1054, 15] on button "[EMAIL_ADDRESS][DOMAIN_NAME] Chevron" at bounding box center [1092, 30] width 274 height 30
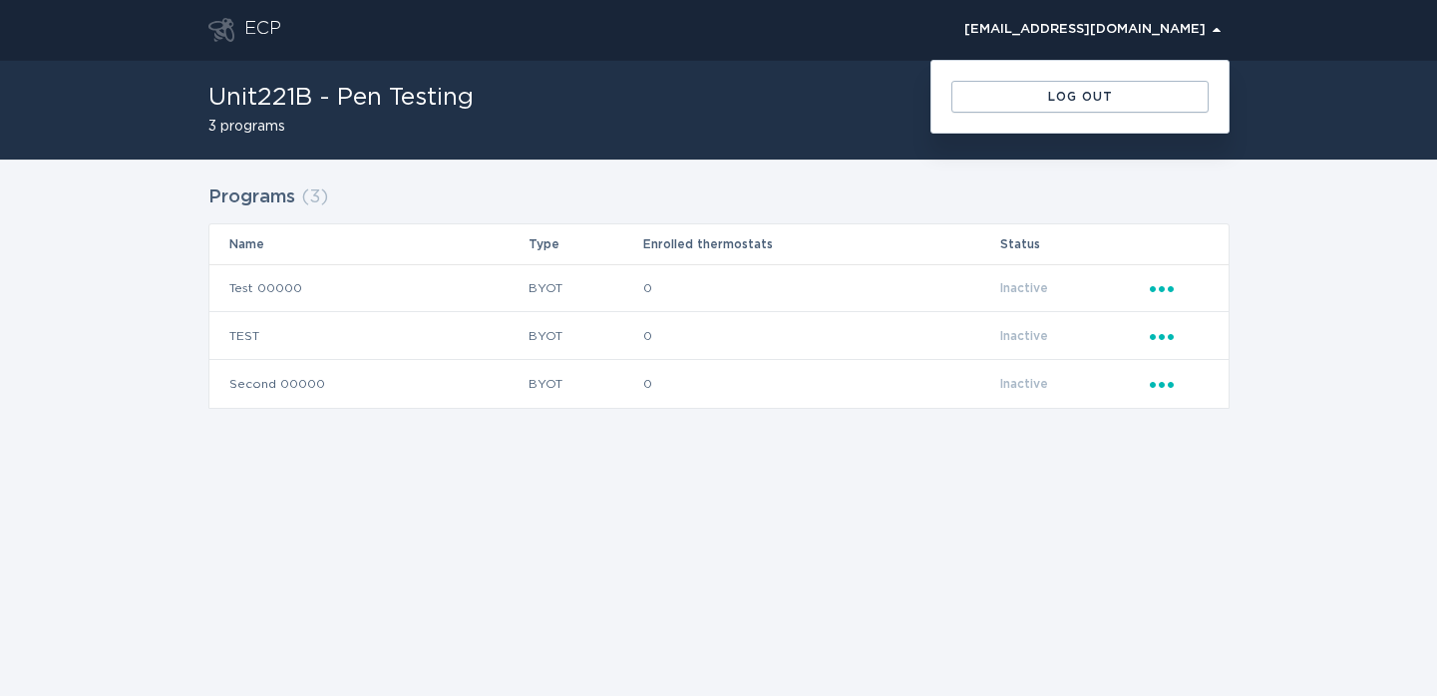
click at [606, 60] on div "Unit221B - Pen Testing 3 programs Create program" at bounding box center [718, 110] width 1021 height 100
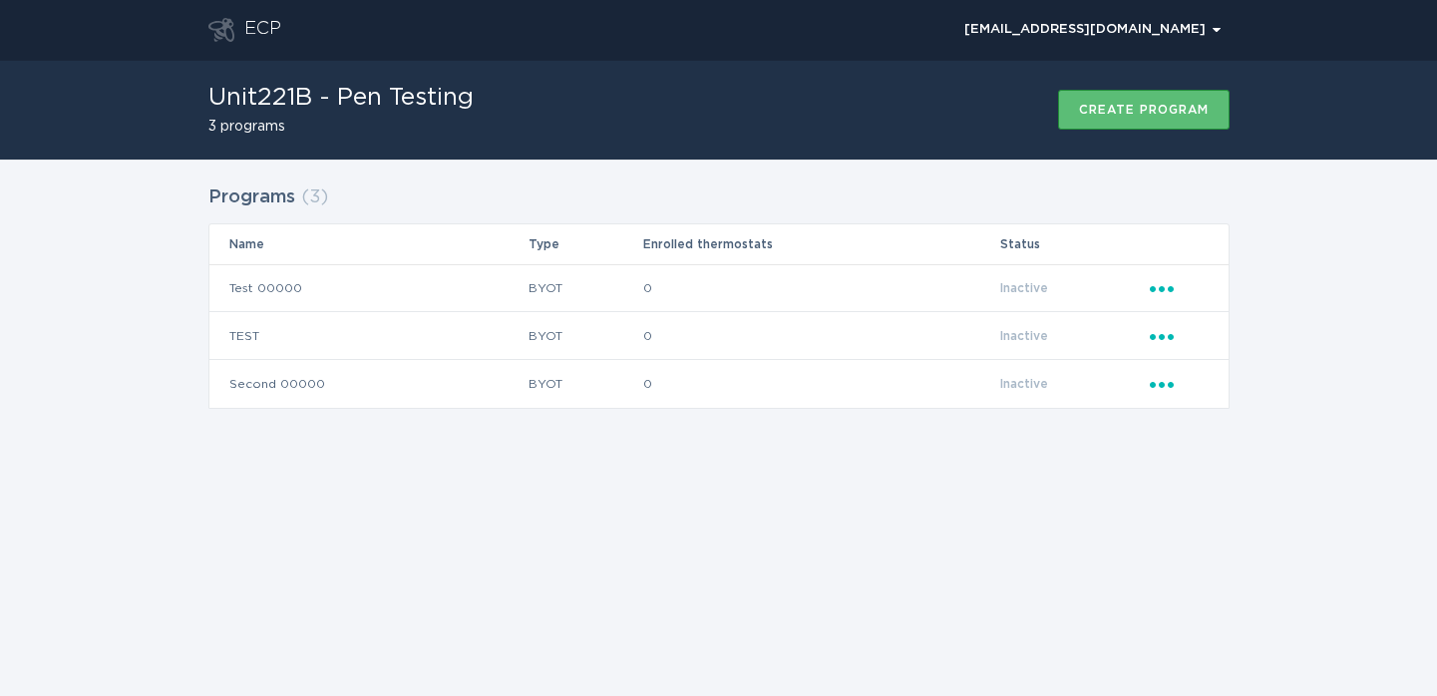
click at [270, 26] on div "ECP" at bounding box center [262, 30] width 37 height 24
click at [261, 125] on h2 "3 programs" at bounding box center [340, 127] width 265 height 14
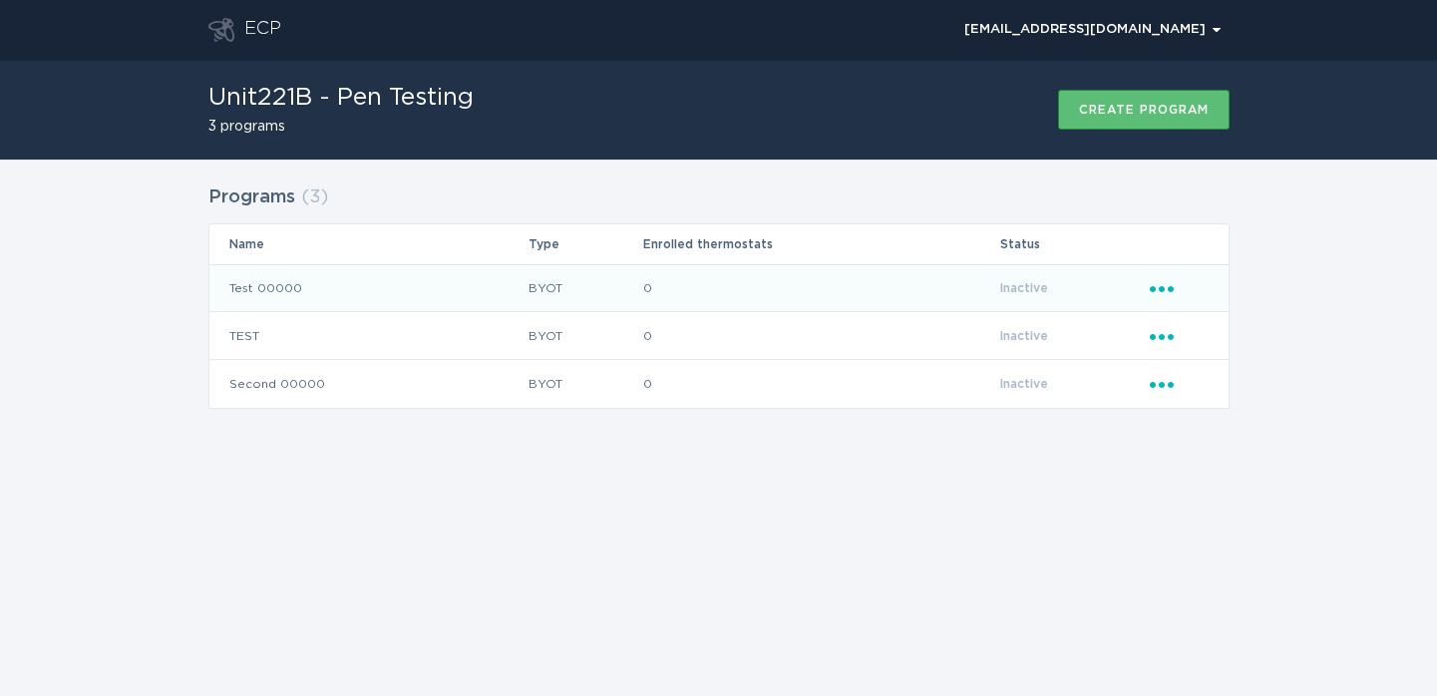
click at [293, 288] on td "Test 00000" at bounding box center [368, 288] width 319 height 48
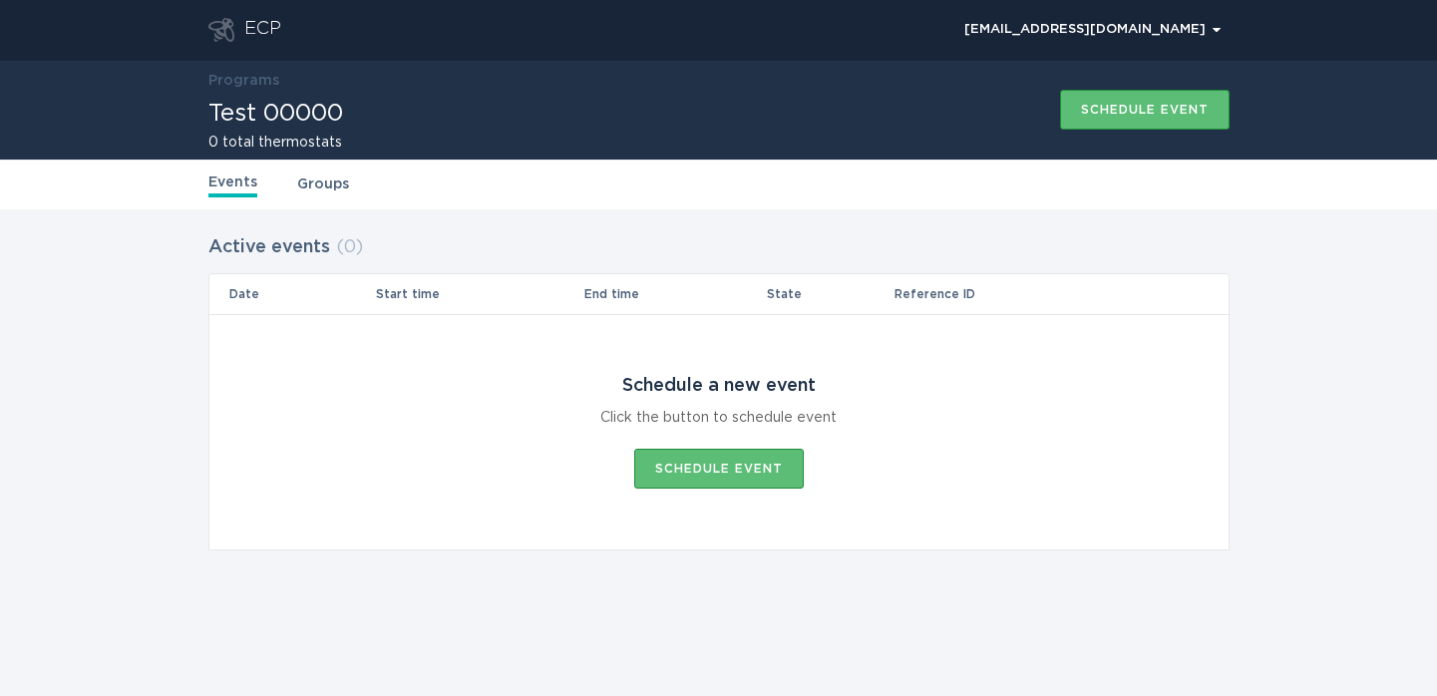
click at [396, 300] on th "Start time" at bounding box center [478, 294] width 207 height 40
click at [312, 188] on link "Groups" at bounding box center [323, 184] width 52 height 22
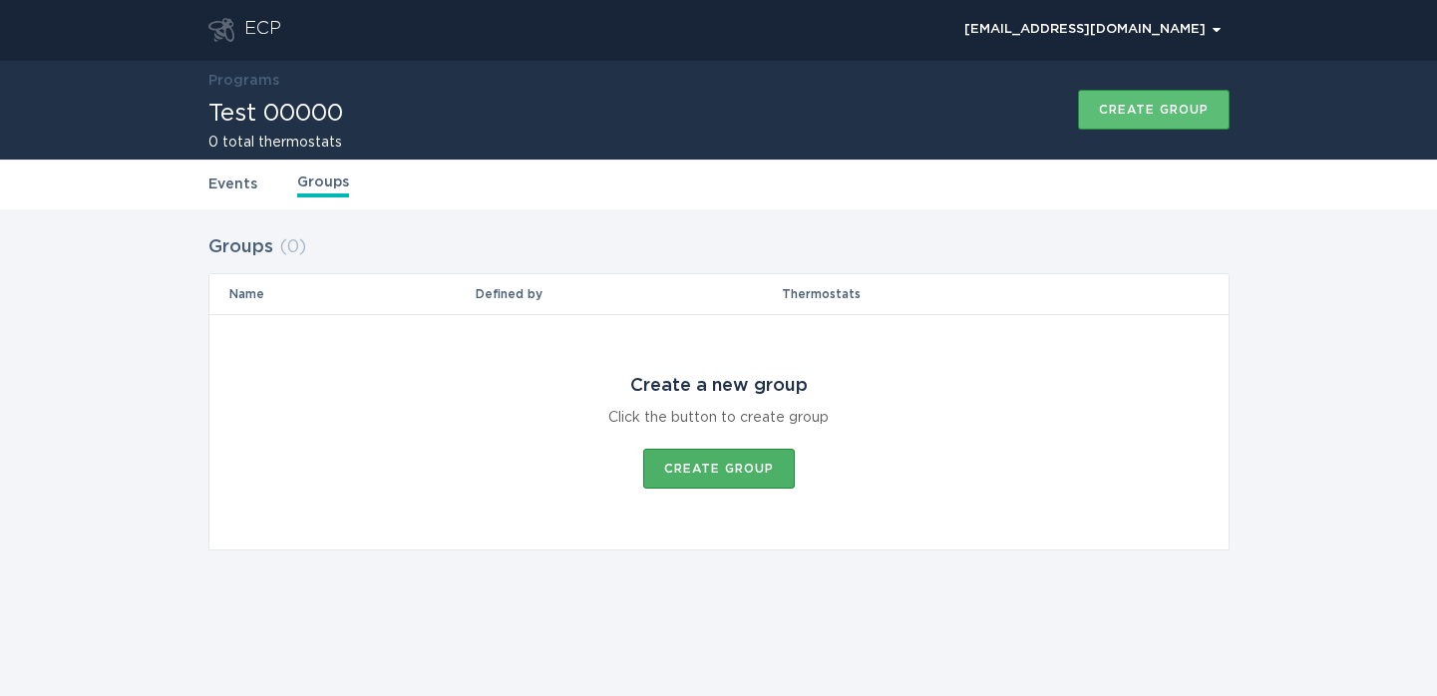
click at [699, 463] on div "Create group" at bounding box center [719, 469] width 110 height 12
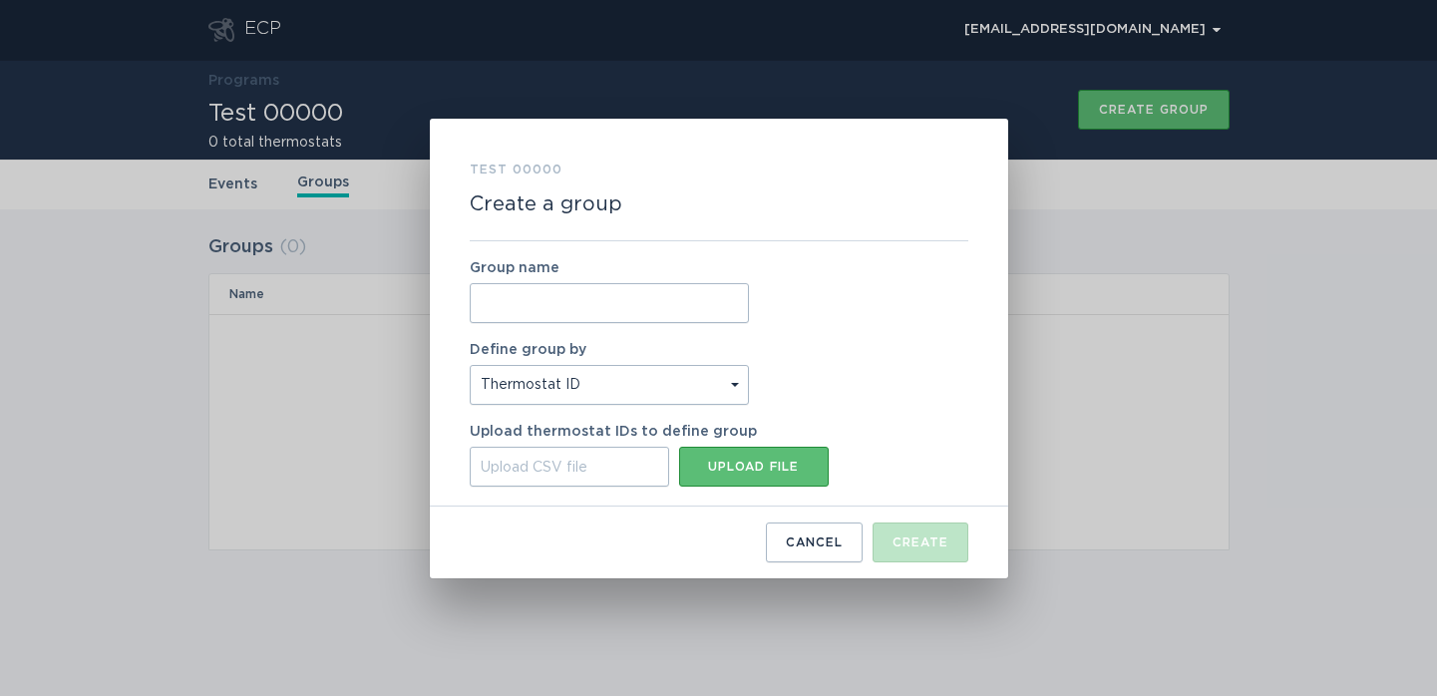
click at [619, 310] on input "Group name" at bounding box center [609, 303] width 279 height 40
click at [670, 293] on input "Group name" at bounding box center [609, 303] width 279 height 40
type input "TEST"
click at [677, 402] on select "Thermostat ID Location" at bounding box center [609, 385] width 279 height 40
select select "location.zip"
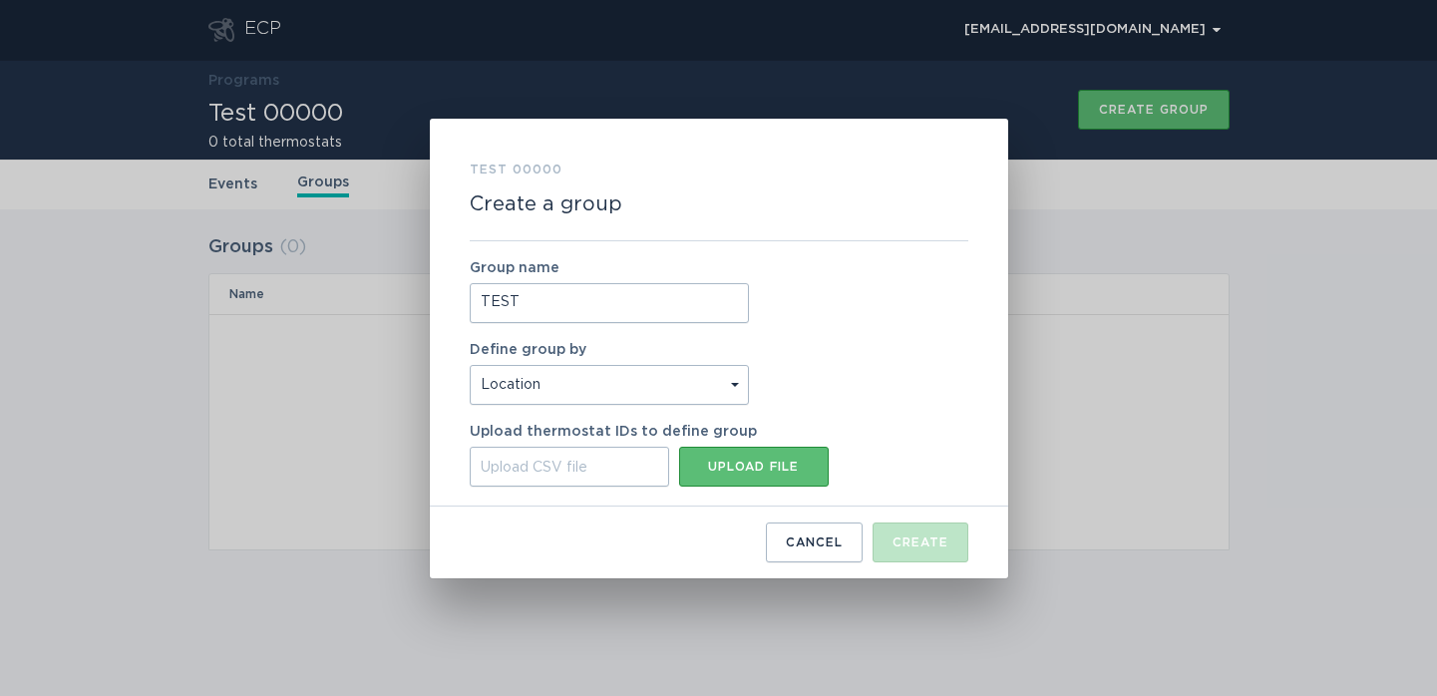
click at [470, 365] on select "Thermostat ID Location" at bounding box center [609, 385] width 279 height 40
click at [614, 459] on div "Upload CSV file" at bounding box center [569, 467] width 199 height 40
click at [470, 447] on input "Upload CSV file Upload file" at bounding box center [470, 447] width 0 height 0
type input "C:\fakepath\CSV.csv"
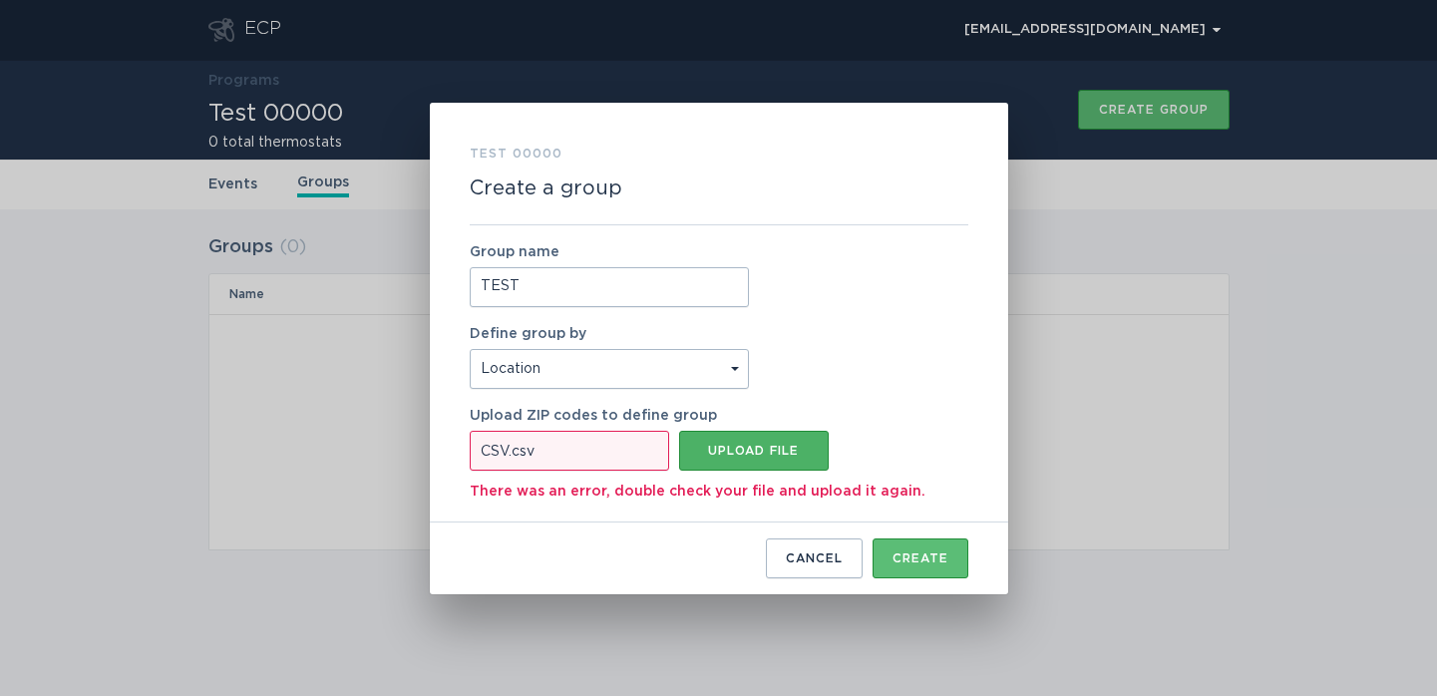
click at [757, 443] on button "Upload file" at bounding box center [754, 451] width 150 height 40
click at [624, 371] on select "Thermostat ID Location" at bounding box center [609, 369] width 279 height 40
select select "identifier"
click at [470, 349] on select "Thermostat ID Location" at bounding box center [609, 369] width 279 height 40
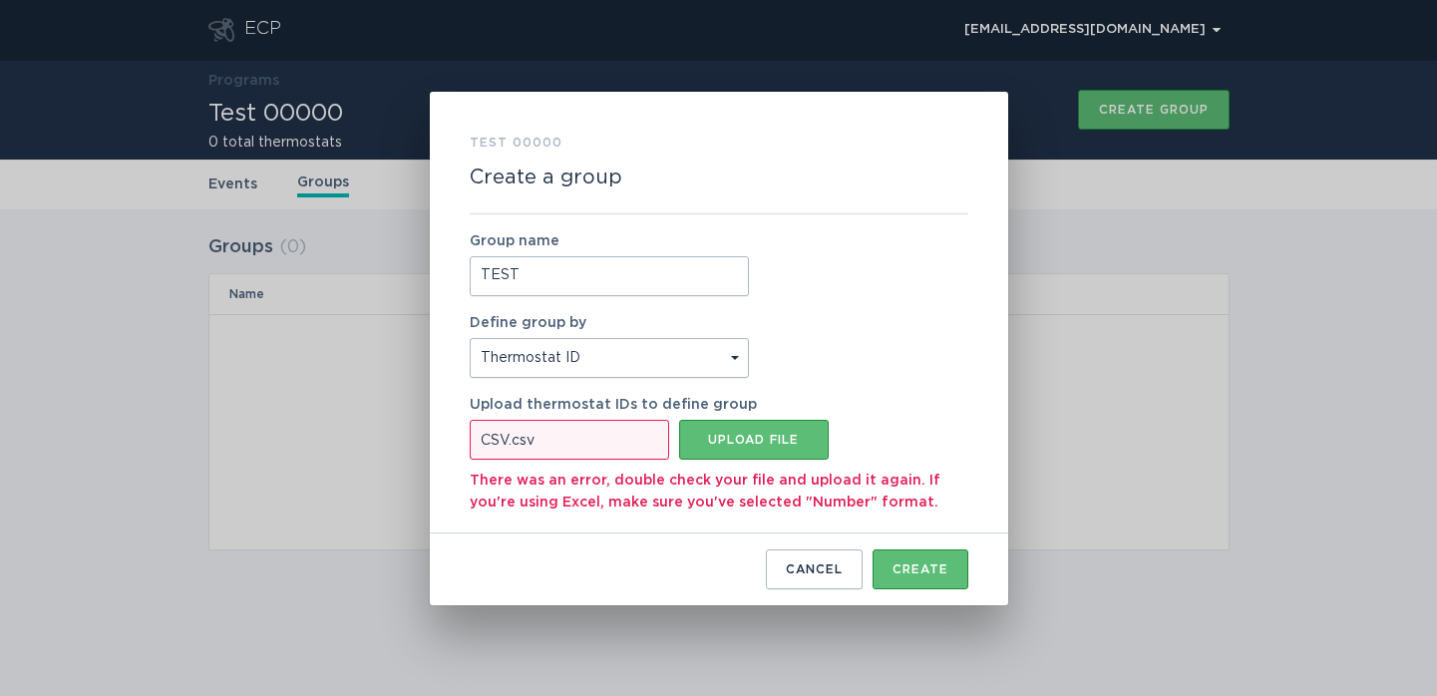
click at [583, 436] on div "CSV.csv" at bounding box center [569, 440] width 199 height 40
click at [470, 420] on input "CSV.csv Upload file" at bounding box center [470, 420] width 0 height 0
click at [914, 355] on div "Group name TEST Define group by Thermostat ID Location Upload thermostat IDs to…" at bounding box center [719, 373] width 498 height 319
click at [910, 395] on div "Group name TEST Define group by Thermostat ID Location Upload thermostat IDs to…" at bounding box center [719, 373] width 498 height 319
click at [917, 571] on div "Create" at bounding box center [920, 569] width 56 height 12
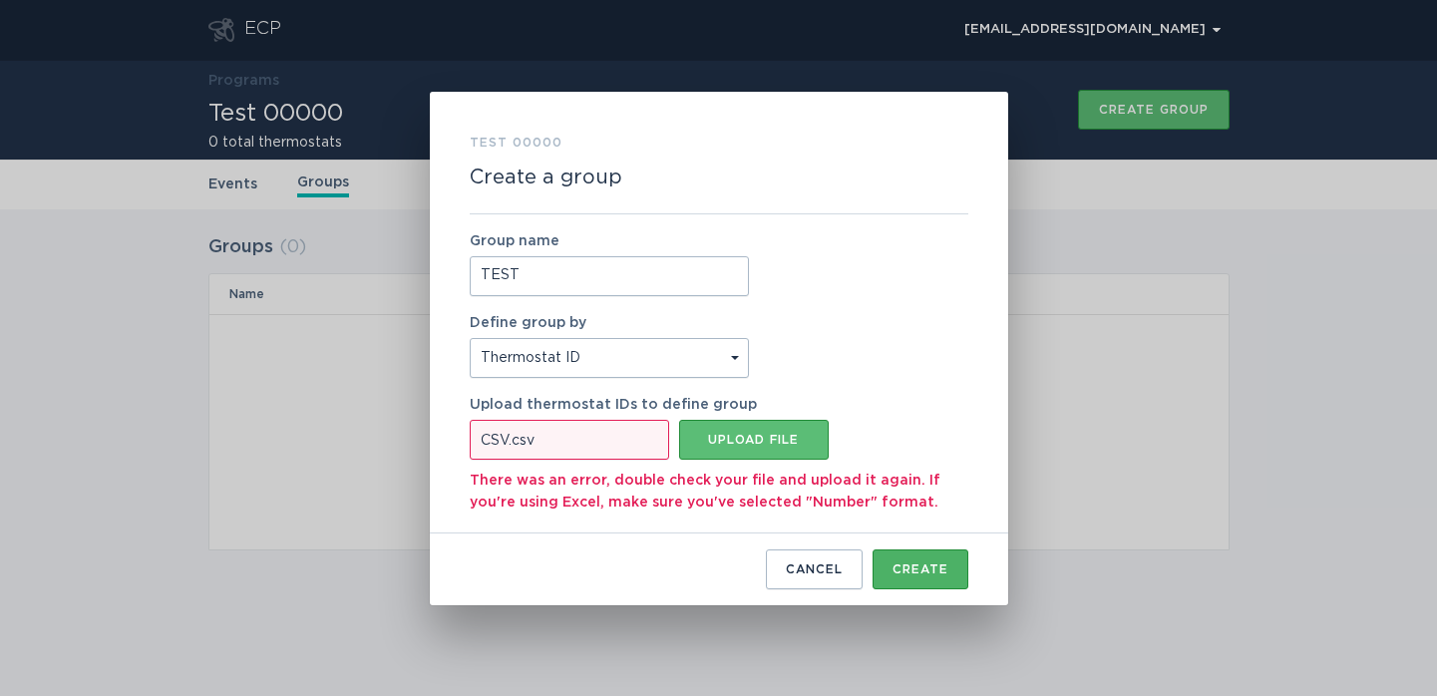
click at [919, 570] on div "Create" at bounding box center [920, 569] width 56 height 12
click at [926, 574] on button "Create" at bounding box center [920, 569] width 96 height 40
click at [799, 554] on button "Cancel" at bounding box center [814, 569] width 97 height 40
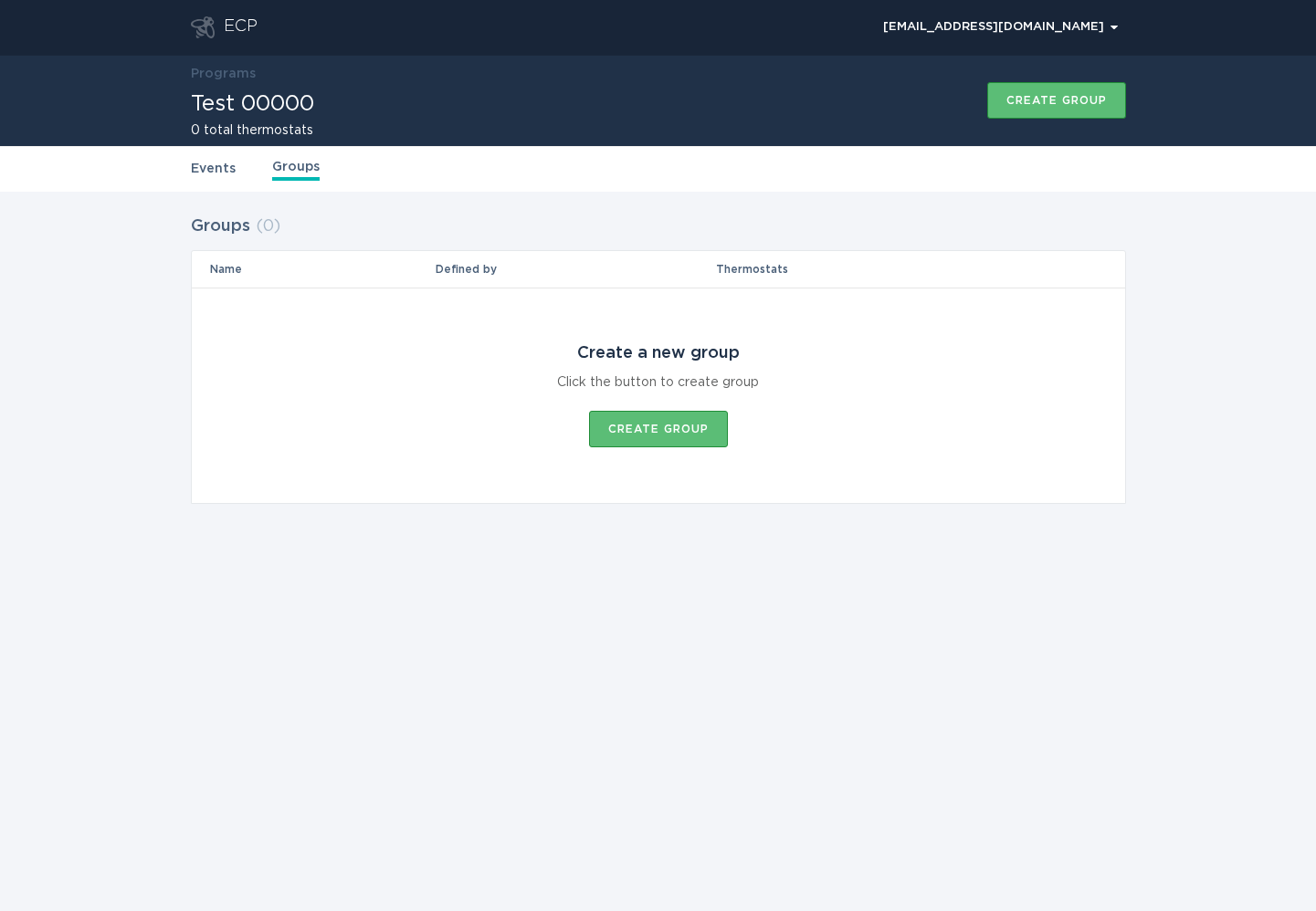
click at [195, 167] on link "Events" at bounding box center [212, 168] width 45 height 20
click at [394, 266] on th "Start time" at bounding box center [438, 269] width 190 height 37
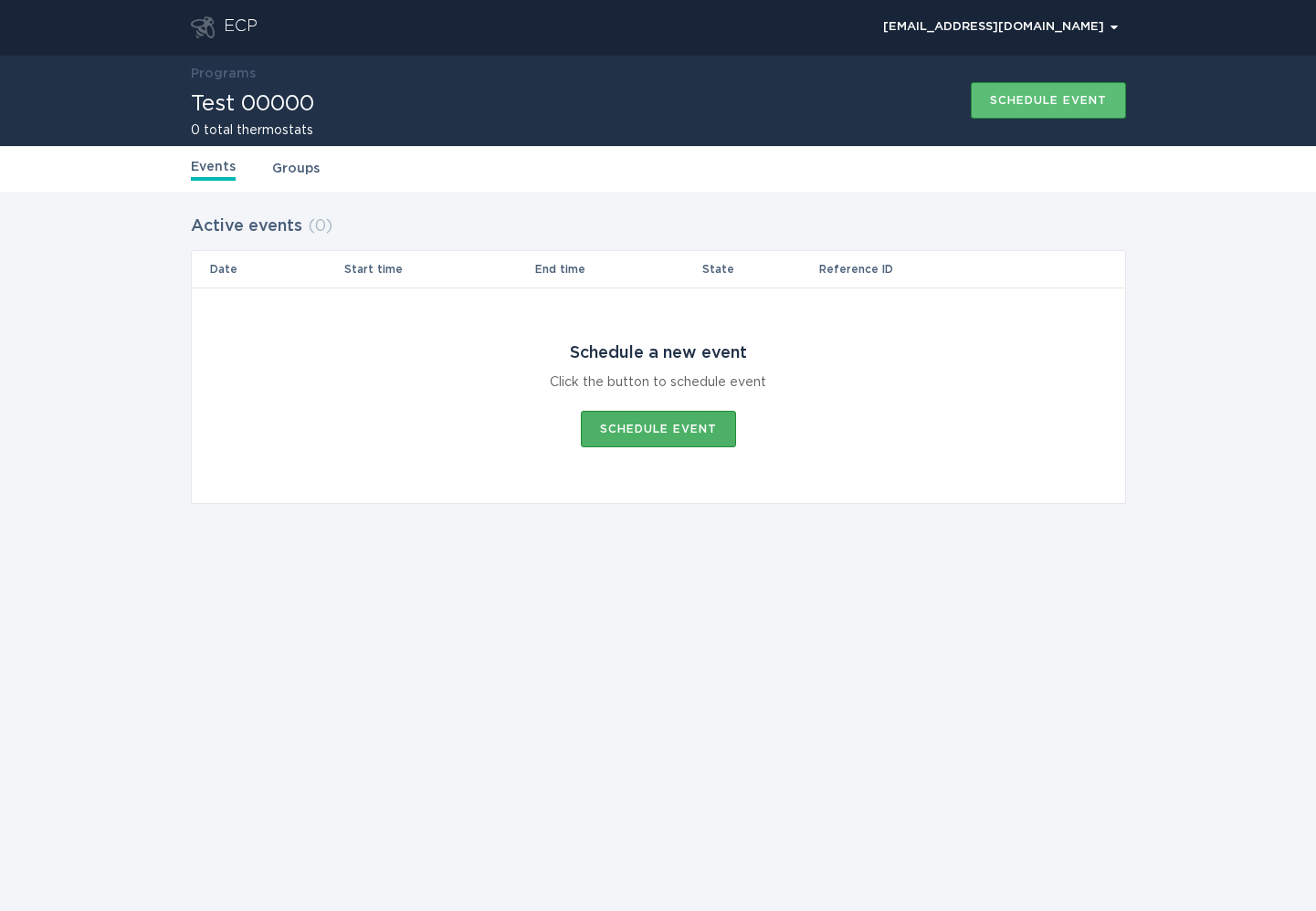
click at [641, 439] on button "Schedule event" at bounding box center [658, 429] width 155 height 37
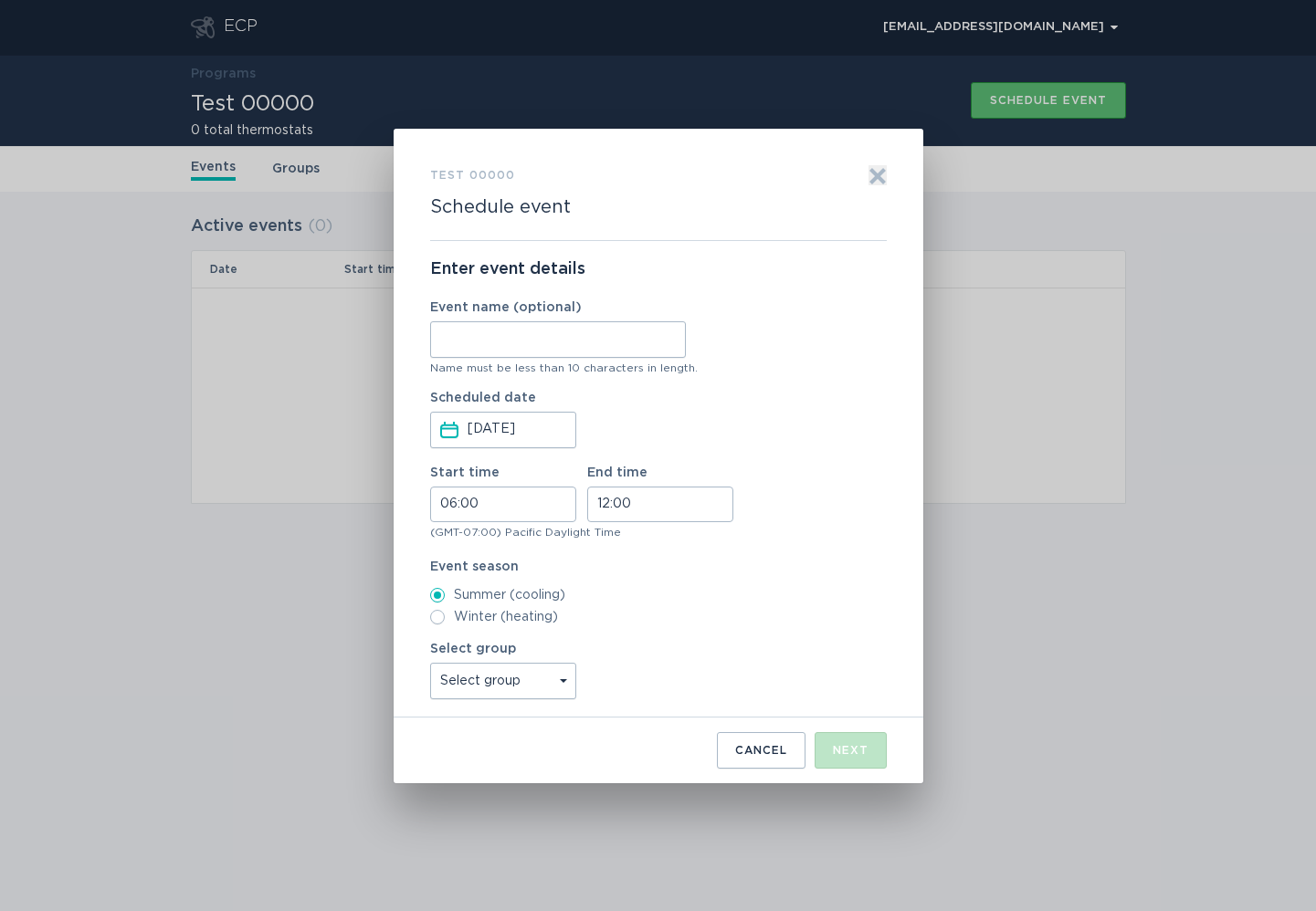
click at [565, 352] on input "Event name (optional)" at bounding box center [558, 340] width 256 height 37
type input "TEST"
click at [532, 505] on input "06:00" at bounding box center [504, 504] width 147 height 36
click at [669, 453] on div "Enter event details Event name (optional) TEST Name must be less than 10 charac…" at bounding box center [658, 479] width 456 height 476
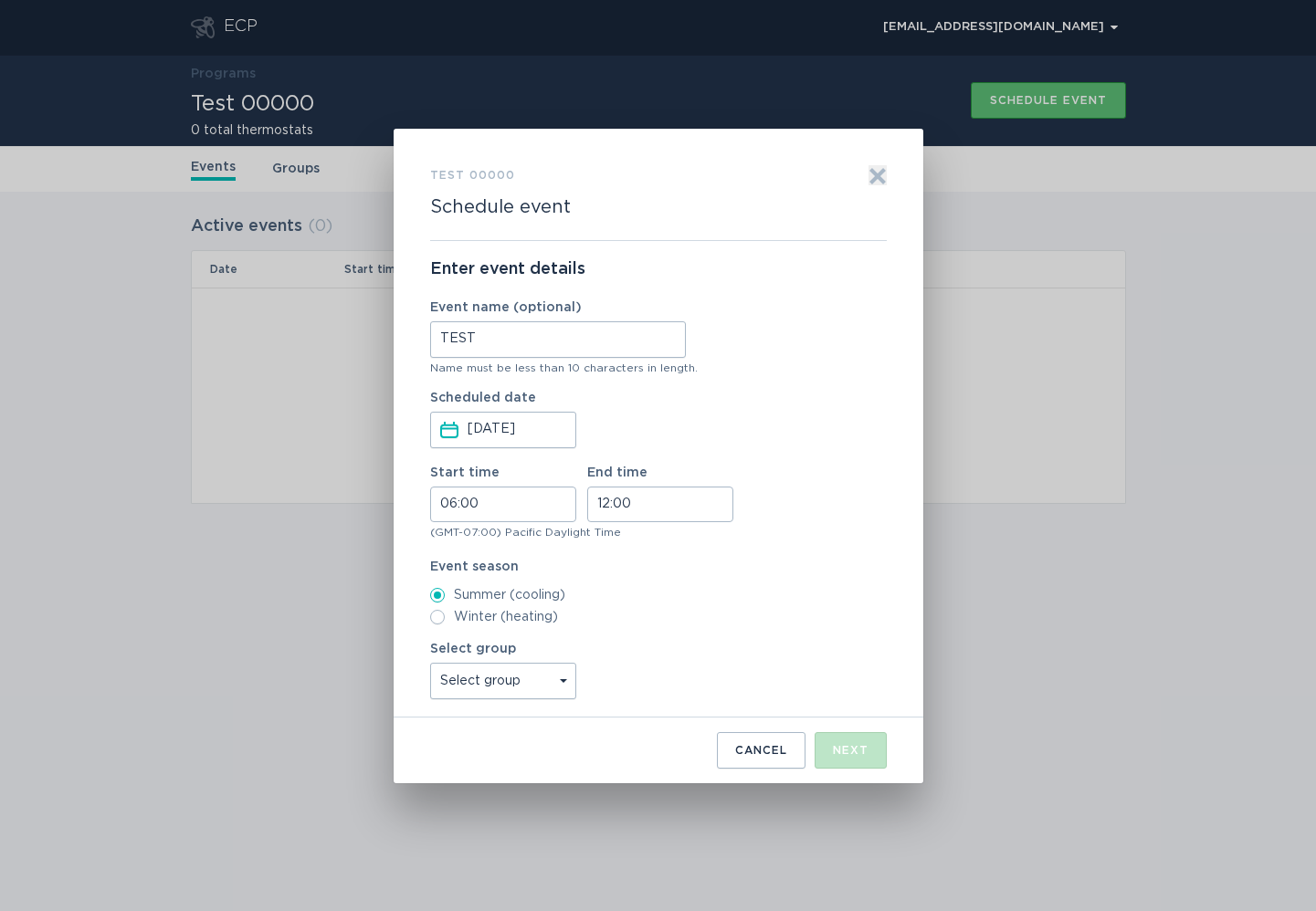
click at [545, 636] on select "Select group All thermostats" at bounding box center [504, 681] width 147 height 37
select select "125efdff91064634b8a972fdd39ec1f5"
click at [430, 636] on select "Select group All thermostats" at bounding box center [504, 681] width 147 height 37
click at [842, 636] on button "Next" at bounding box center [850, 751] width 72 height 37
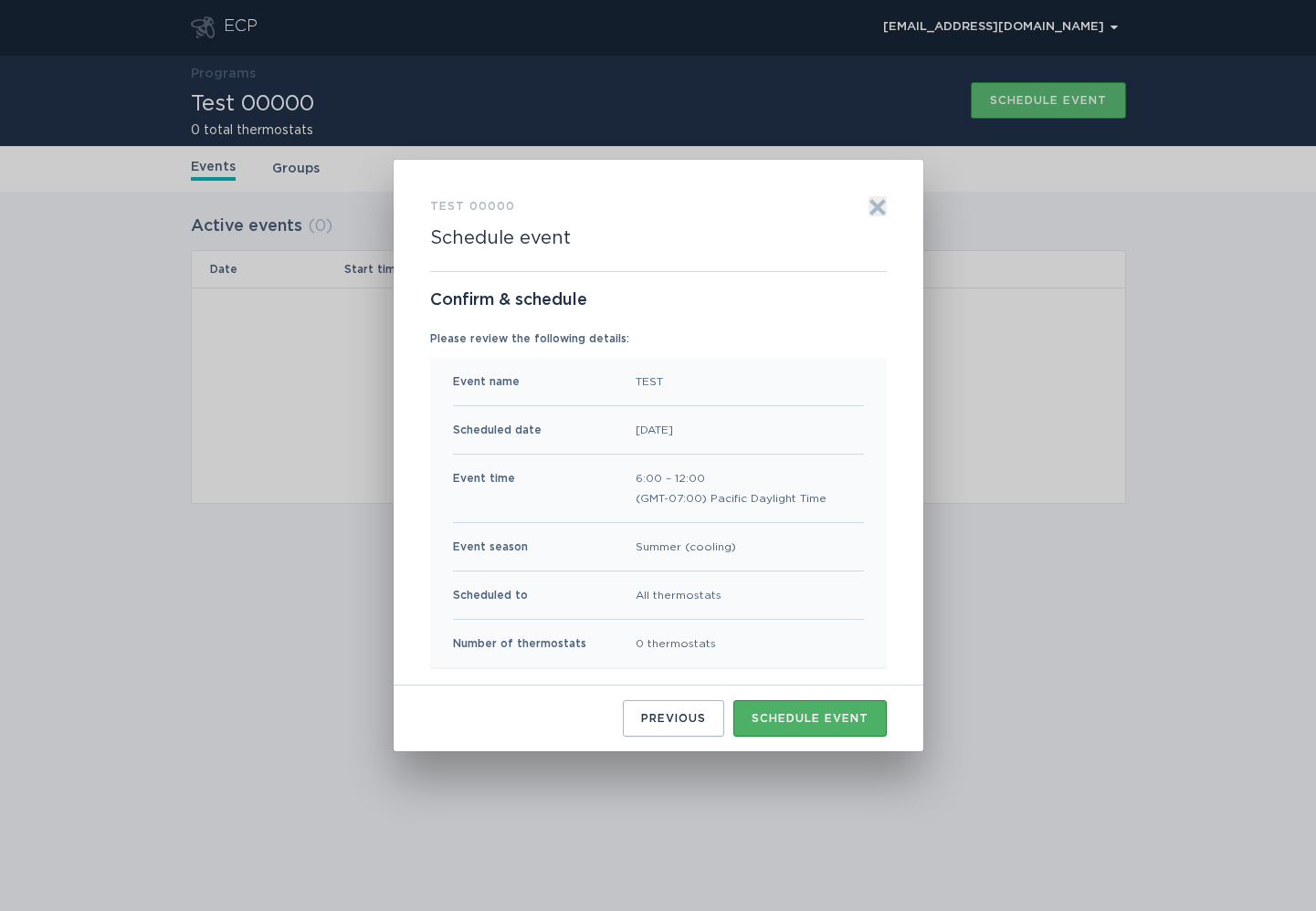
click at [779, 636] on div "Schedule event" at bounding box center [810, 719] width 117 height 11
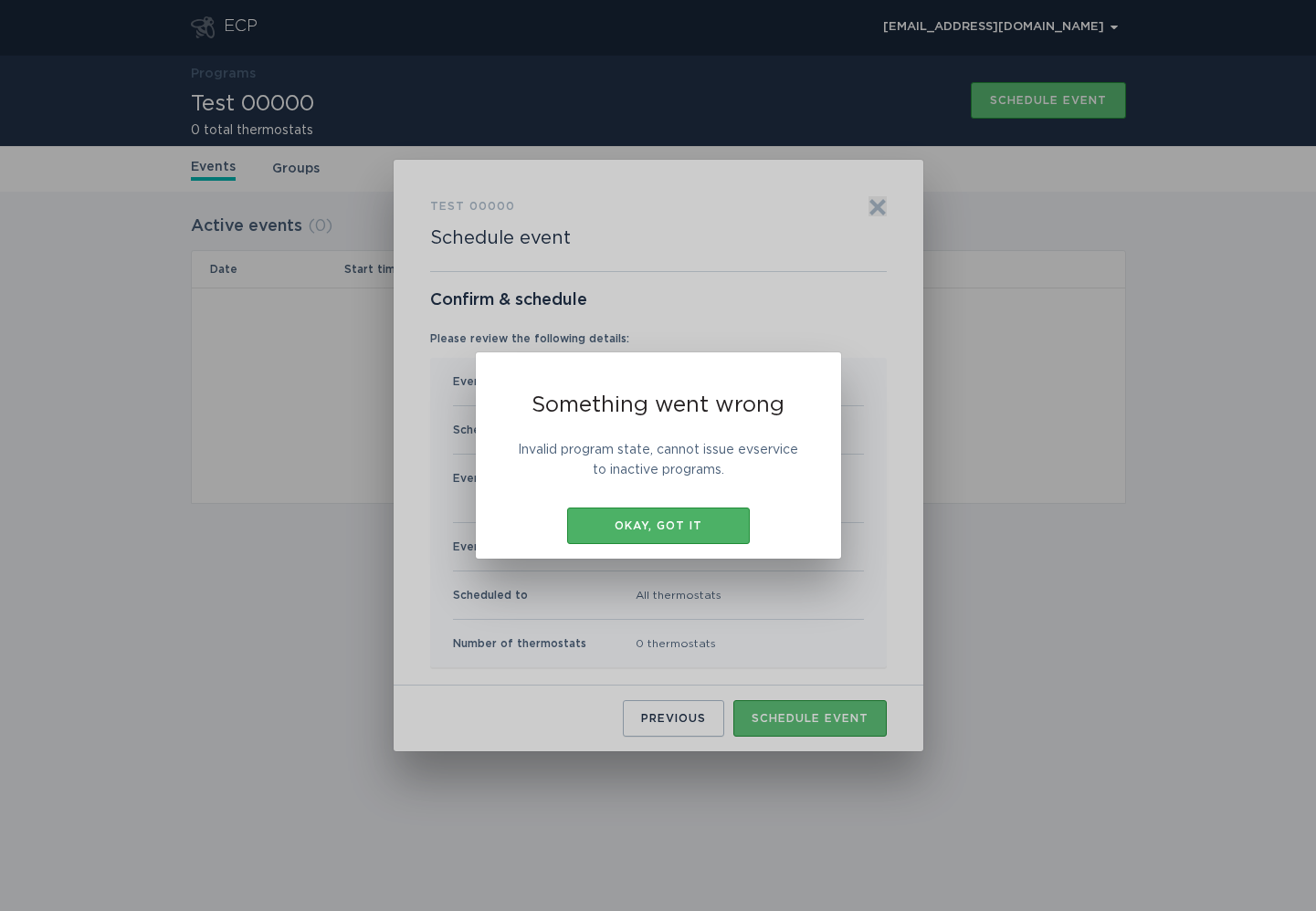
click at [679, 527] on div "Okay, got it" at bounding box center [658, 526] width 164 height 11
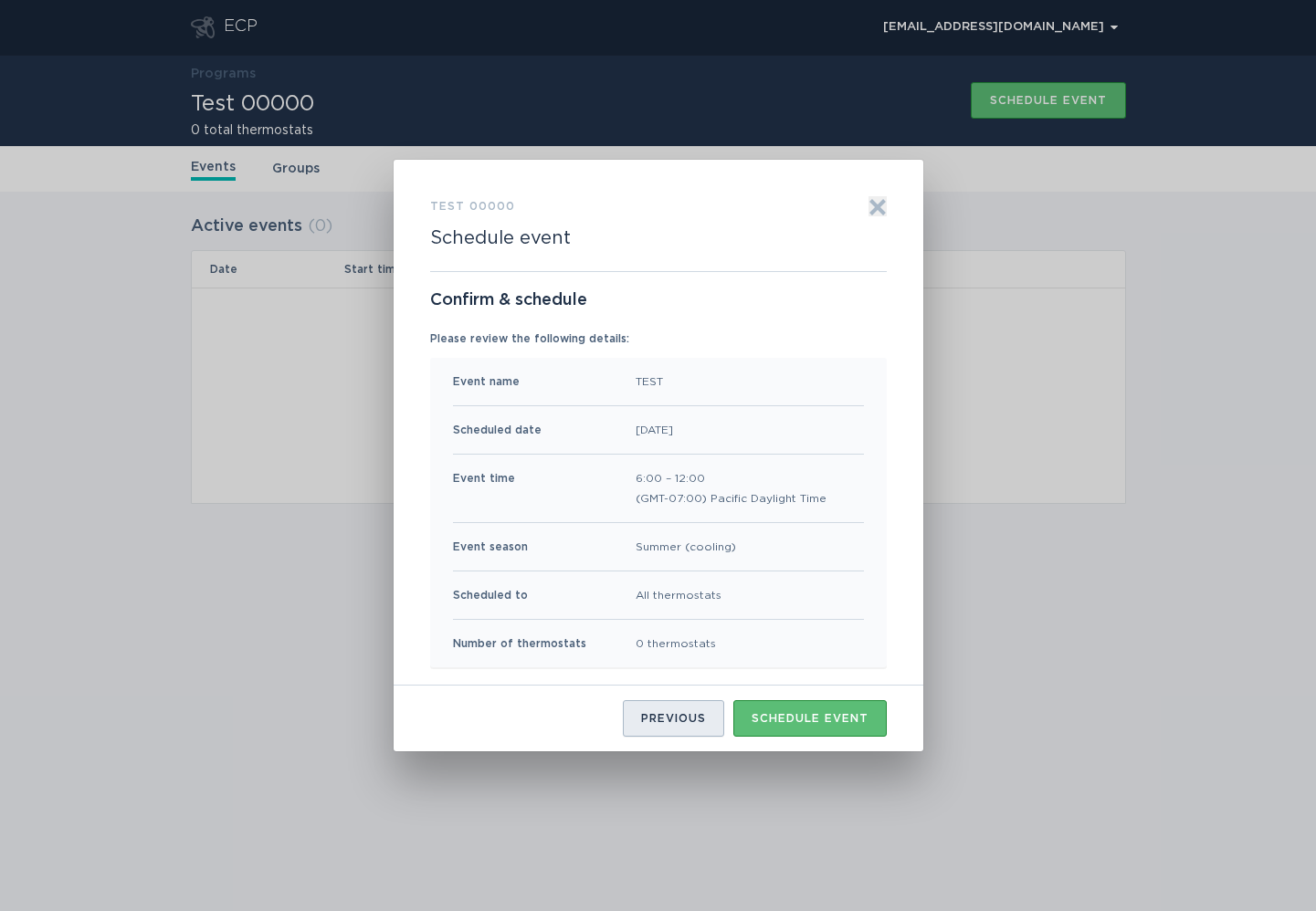
click at [700, 636] on div "Previous" at bounding box center [673, 719] width 65 height 11
select select "125efdff91064634b8a972fdd39ec1f5"
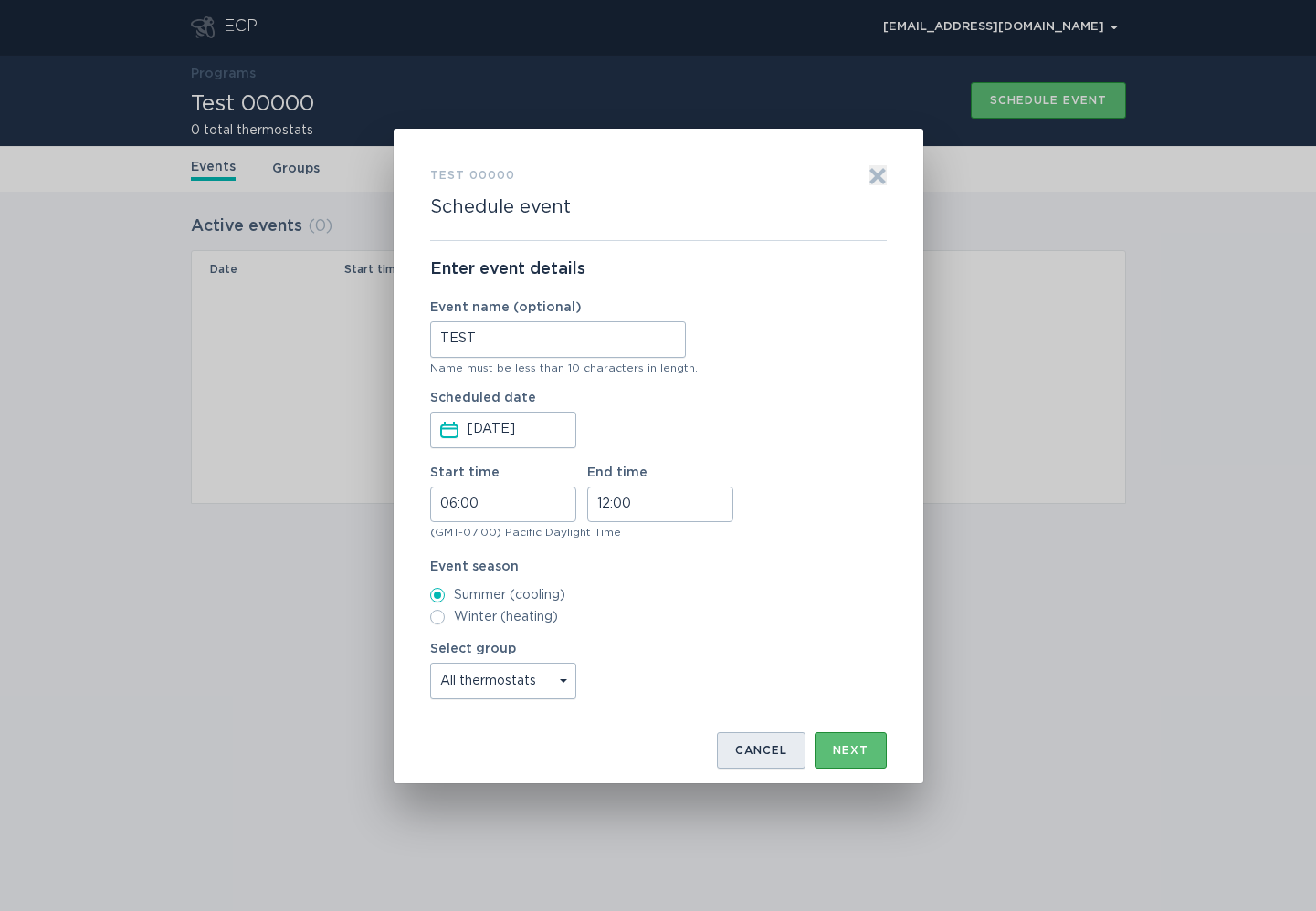
click at [763, 636] on div "Cancel" at bounding box center [760, 750] width 52 height 11
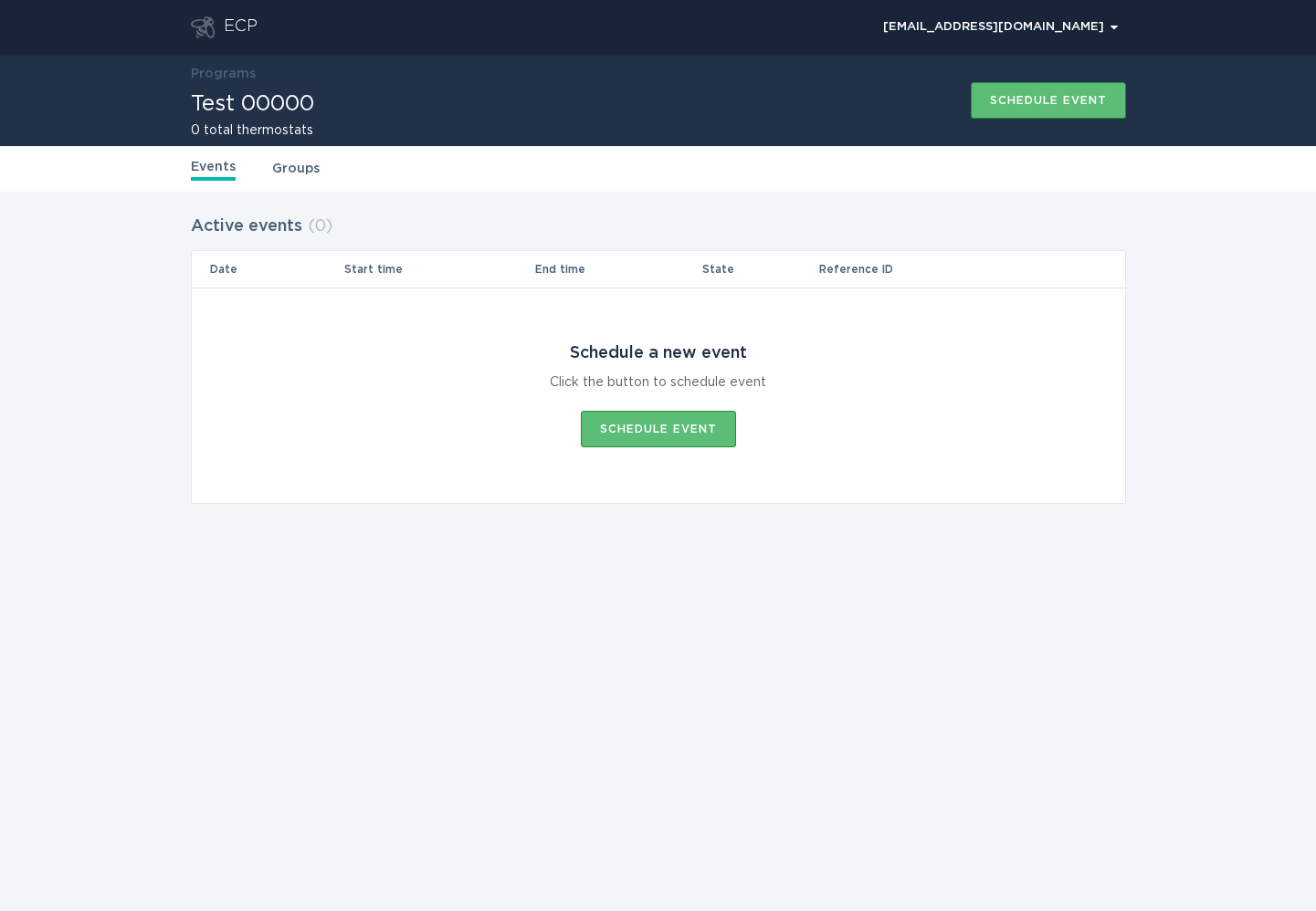
click at [668, 636] on div "ECP [EMAIL_ADDRESS][DOMAIN_NAME] Chevron Programs Test 00000 0 total thermostat…" at bounding box center [658, 455] width 1316 height 911
click at [667, 636] on div "ECP [EMAIL_ADDRESS][DOMAIN_NAME] Chevron Programs Test 00000 0 total thermostat…" at bounding box center [658, 455] width 1316 height 911
